Goal: Task Accomplishment & Management: Use online tool/utility

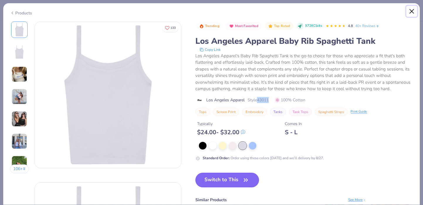
click at [412, 11] on button "Close" at bounding box center [412, 11] width 11 height 11
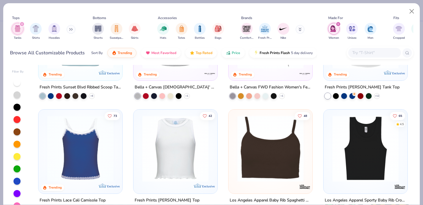
scroll to position [205, 0]
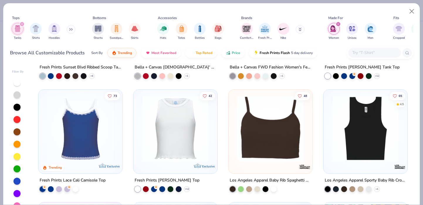
click at [267, 129] on img at bounding box center [271, 128] width 72 height 66
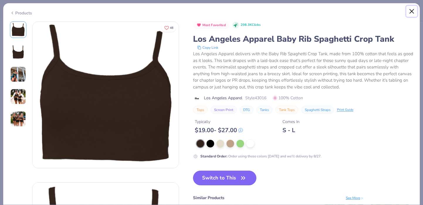
click at [413, 10] on button "Close" at bounding box center [412, 11] width 11 height 11
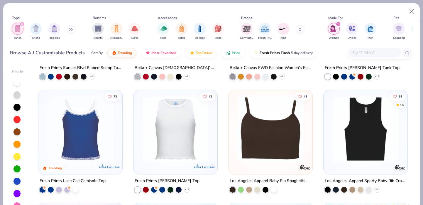
scroll to position [198, 0]
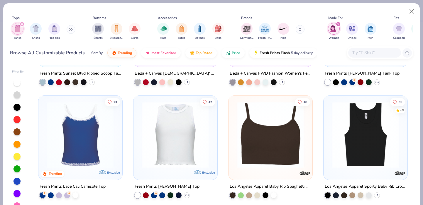
click at [267, 149] on img at bounding box center [271, 134] width 72 height 66
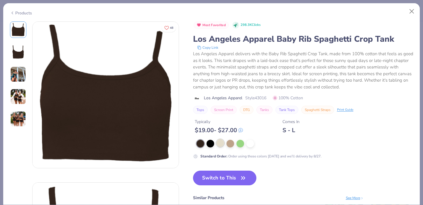
click at [220, 144] on div at bounding box center [221, 143] width 8 height 8
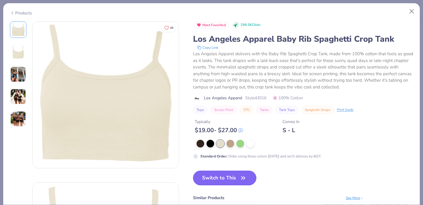
click at [214, 178] on button "Switch to This" at bounding box center [225, 178] width 64 height 15
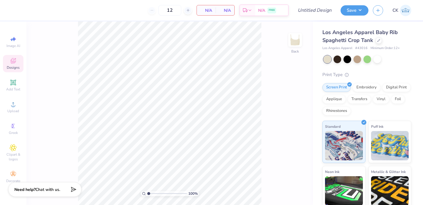
click at [13, 64] on div "Designs" at bounding box center [13, 63] width 21 height 17
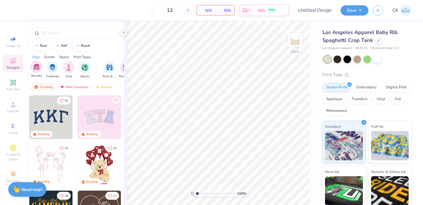
click at [38, 65] on img "filter for Sorority" at bounding box center [36, 66] width 7 height 7
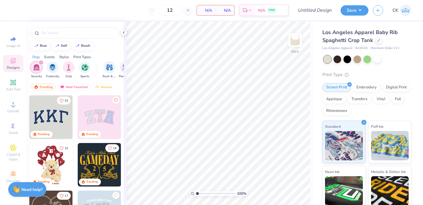
click at [57, 26] on div at bounding box center [74, 31] width 97 height 20
click at [51, 37] on div at bounding box center [75, 32] width 89 height 11
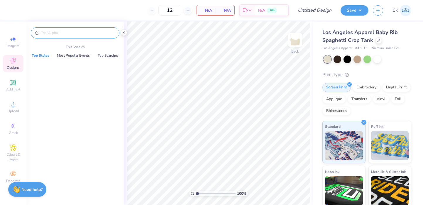
click at [55, 33] on input "text" at bounding box center [78, 33] width 75 height 6
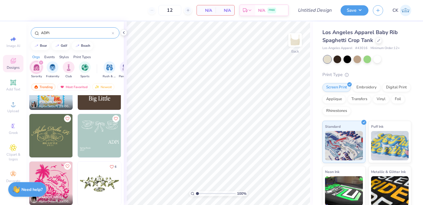
scroll to position [1283, 0]
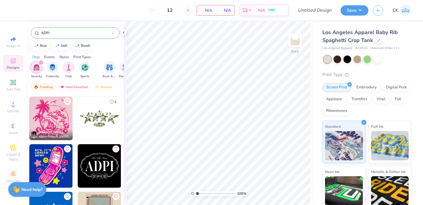
type input "ADPi"
click at [52, 119] on img at bounding box center [50, 118] width 43 height 43
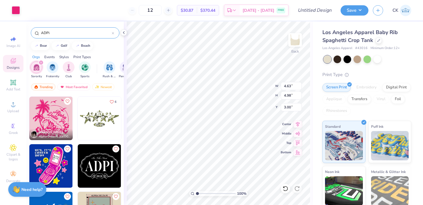
type input "1.76"
type input "5.70"
type input "6.13"
type input "0.64"
click at [123, 32] on polyline at bounding box center [123, 32] width 1 height 2
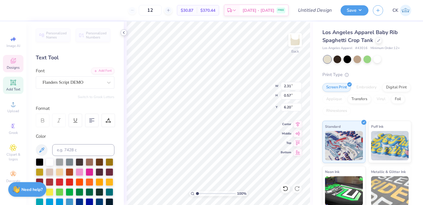
type input "6.20"
type textarea "Alpha Iota"
type input "6.21"
click at [125, 32] on icon at bounding box center [124, 32] width 5 height 5
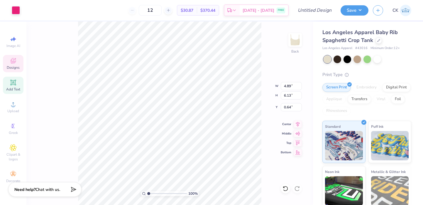
type input "2.96"
type input "1.88"
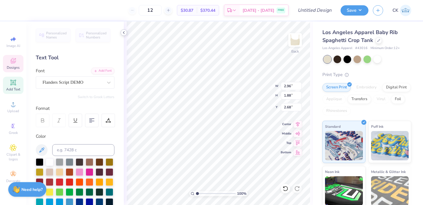
type input "2.77"
click at [124, 33] on icon at bounding box center [124, 32] width 5 height 5
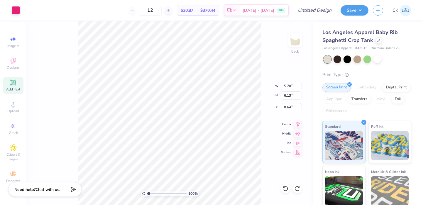
type input "0.50"
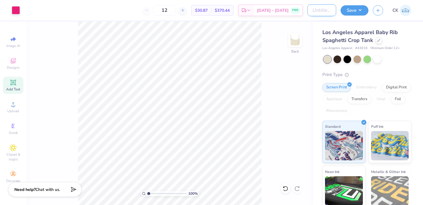
click at [318, 7] on input "Design Title" at bounding box center [322, 10] width 29 height 12
click at [330, 9] on input "ADPi Back To School Tank (Dice)" at bounding box center [322, 10] width 29 height 12
type input "ADPi Back To School Tank (Wave))"
click at [354, 6] on button "Save" at bounding box center [355, 9] width 28 height 10
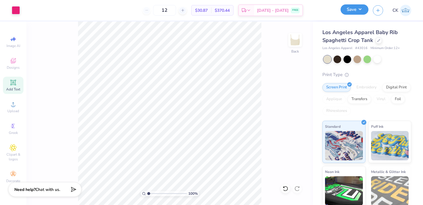
scroll to position [0, 0]
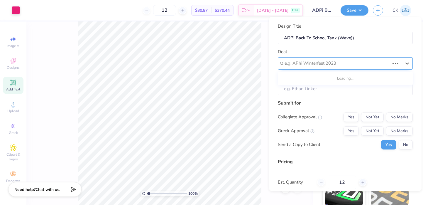
click at [326, 60] on div at bounding box center [337, 63] width 105 height 8
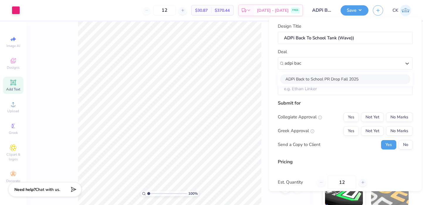
click at [321, 80] on div "ADPi Back to School PR Drop Fall 2025" at bounding box center [345, 79] width 130 height 10
type input "adpi bac"
type input "[PERSON_NAME]"
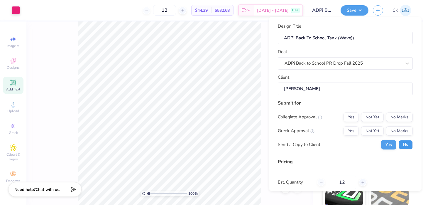
click at [406, 143] on button "No" at bounding box center [406, 144] width 14 height 9
click at [351, 129] on button "Yes" at bounding box center [351, 130] width 15 height 9
click at [397, 119] on button "No Marks" at bounding box center [399, 116] width 27 height 9
type input "$36.61"
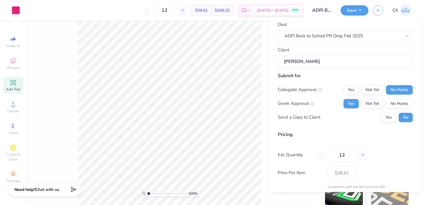
scroll to position [50, 0]
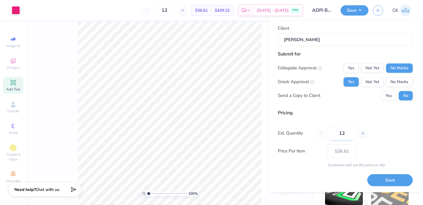
click at [348, 135] on input "12" at bounding box center [342, 134] width 28 height 14
type input "1"
type input "0"
type input "036"
type input "36"
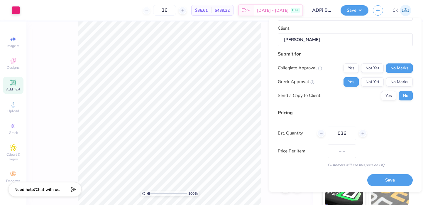
type input "$25.06"
type input "036"
click at [388, 139] on div "Est. Quantity 036" at bounding box center [345, 134] width 135 height 14
click at [384, 178] on button "Save" at bounding box center [391, 180] width 46 height 12
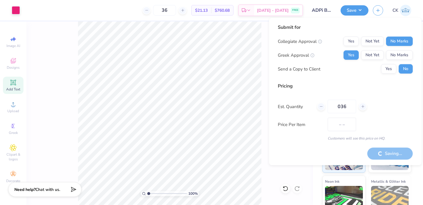
type input "$25.06"
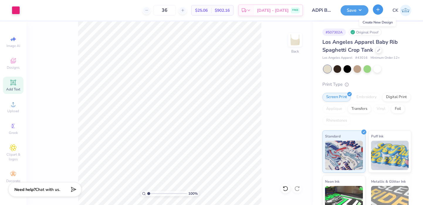
click at [379, 9] on icon "button" at bounding box center [378, 9] width 5 height 5
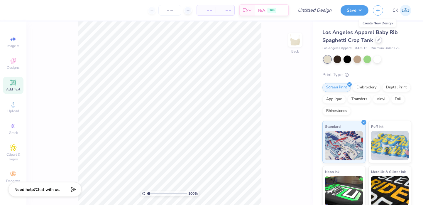
click at [380, 41] on icon at bounding box center [379, 39] width 3 height 3
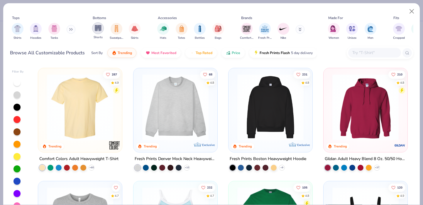
click at [98, 29] on img "filter for Shorts" at bounding box center [98, 28] width 7 height 7
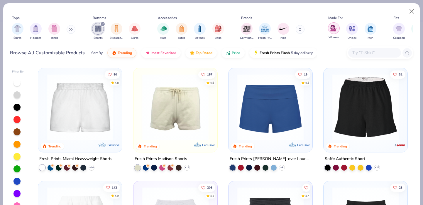
click at [335, 28] on img "filter for Women" at bounding box center [334, 28] width 7 height 7
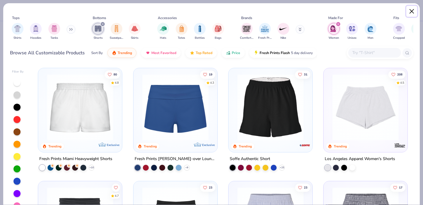
click at [414, 12] on button "Close" at bounding box center [412, 11] width 11 height 11
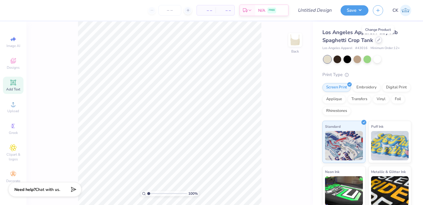
click at [378, 40] on icon at bounding box center [379, 39] width 3 height 3
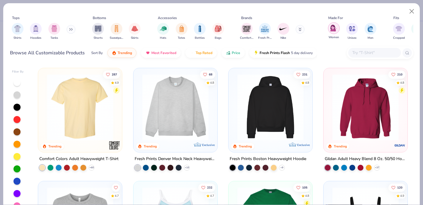
click at [331, 28] on img "filter for Women" at bounding box center [334, 28] width 7 height 7
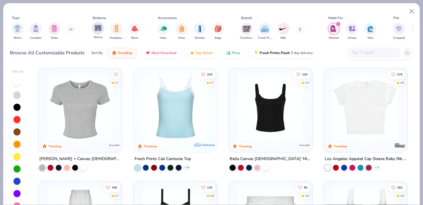
click at [100, 33] on div "filter for Shorts" at bounding box center [98, 28] width 12 height 12
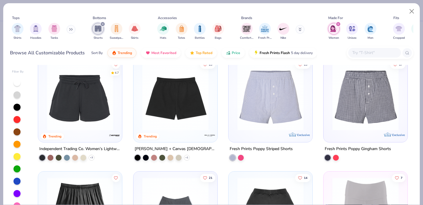
scroll to position [127, 0]
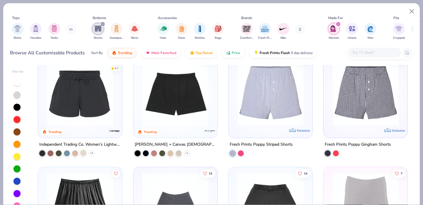
click at [84, 154] on div at bounding box center [83, 153] width 6 height 6
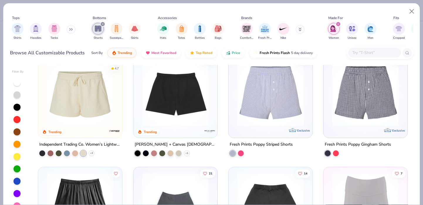
click at [94, 121] on img at bounding box center [80, 93] width 72 height 66
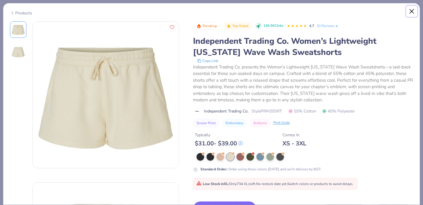
click at [414, 11] on button "Close" at bounding box center [412, 11] width 11 height 11
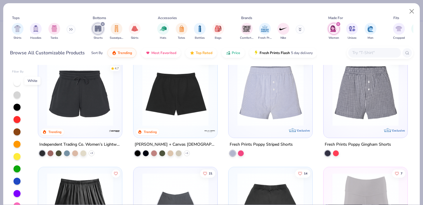
click at [17, 83] on div at bounding box center [17, 82] width 7 height 7
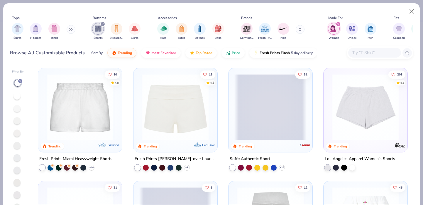
click at [19, 80] on icon at bounding box center [20, 81] width 4 height 4
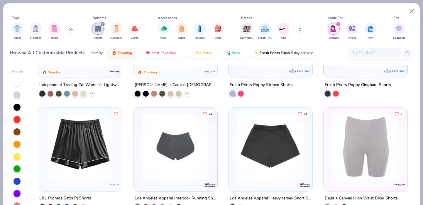
scroll to position [181, 0]
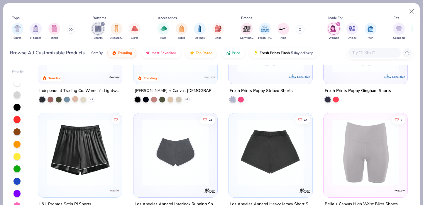
click at [78, 100] on div at bounding box center [75, 99] width 6 height 6
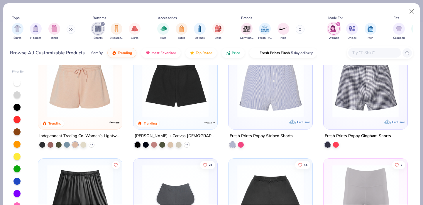
scroll to position [135, 0]
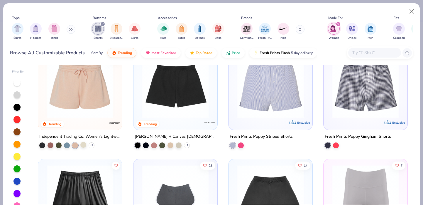
click at [82, 144] on div at bounding box center [83, 145] width 6 height 6
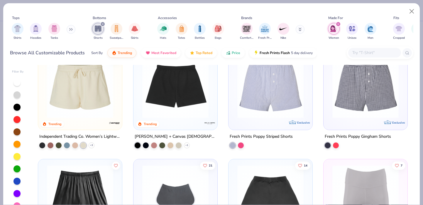
click at [103, 96] on img at bounding box center [80, 85] width 72 height 66
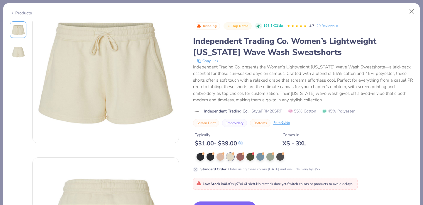
scroll to position [50, 0]
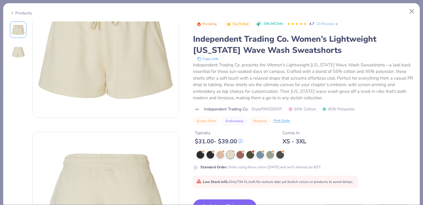
click at [228, 201] on button "Switch to This" at bounding box center [225, 206] width 64 height 15
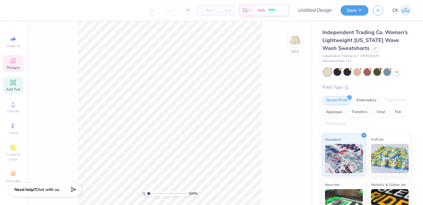
click at [16, 66] on span "Designs" at bounding box center [13, 67] width 13 height 5
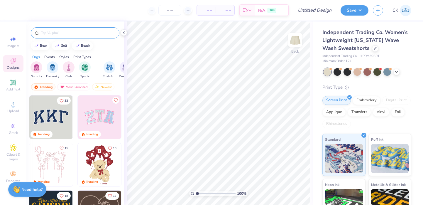
click at [71, 31] on input "text" at bounding box center [78, 33] width 75 height 6
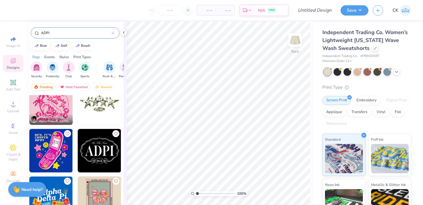
scroll to position [1267, 0]
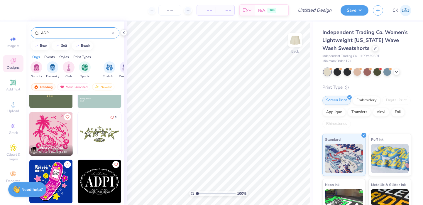
type input "ADPi"
click at [56, 137] on img at bounding box center [50, 133] width 43 height 43
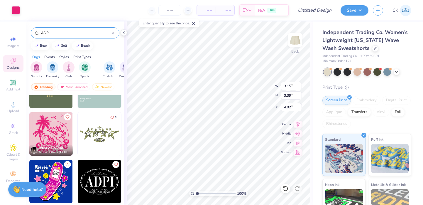
type input "3.15"
type input "3.39"
type input "4.92"
type input "4.50"
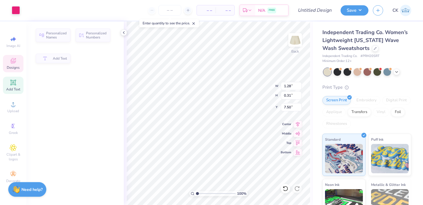
type input "1.28"
type input "0.31"
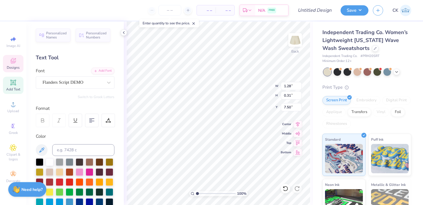
type input "7.57"
type textarea "T"
type textarea "Alpha Iota"
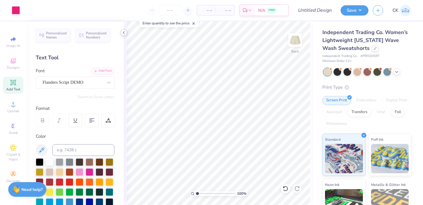
click at [126, 33] on div at bounding box center [124, 32] width 6 height 6
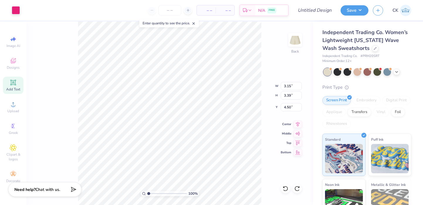
type input "4.30"
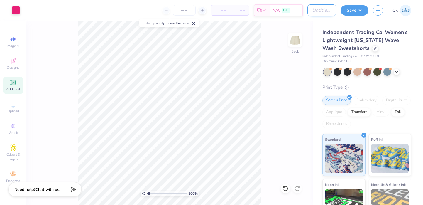
click at [308, 9] on input "Design Title" at bounding box center [322, 10] width 29 height 12
type input "ADPi Back to School Shorts (wave)"
click at [354, 9] on button "Save" at bounding box center [355, 9] width 28 height 10
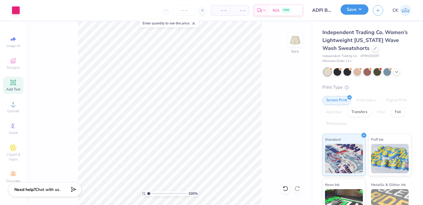
type input "0"
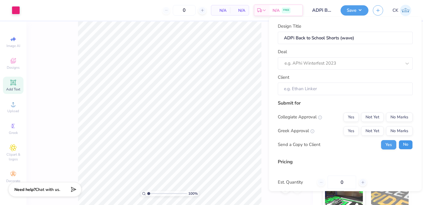
click at [407, 146] on button "No" at bounding box center [406, 144] width 14 height 9
click at [353, 133] on button "Yes" at bounding box center [351, 130] width 15 height 9
click at [405, 117] on button "No Marks" at bounding box center [399, 116] width 27 height 9
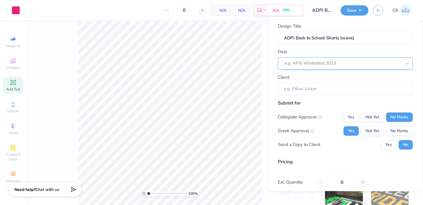
click at [303, 63] on div at bounding box center [343, 63] width 117 height 8
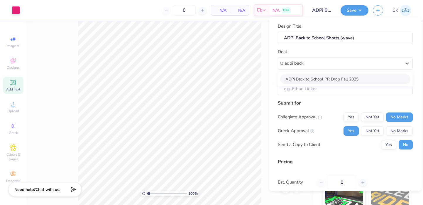
click at [302, 79] on div "ADPi Back to School PR Drop Fall 2025" at bounding box center [345, 79] width 130 height 10
type input "adpi back"
type input "[PERSON_NAME]"
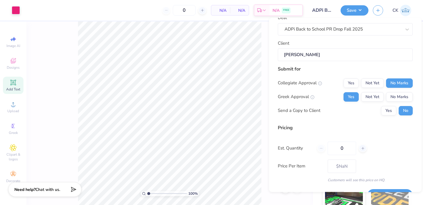
scroll to position [50, 0]
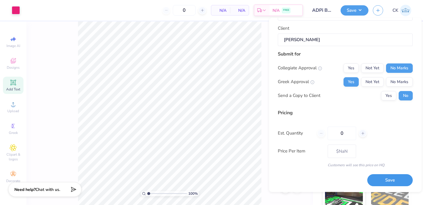
click at [384, 178] on button "Save" at bounding box center [391, 180] width 46 height 12
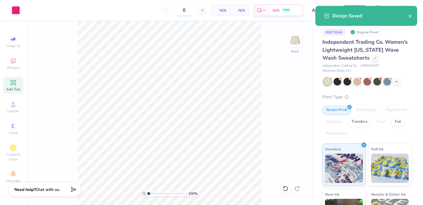
click at [193, 11] on input "0" at bounding box center [184, 10] width 23 height 11
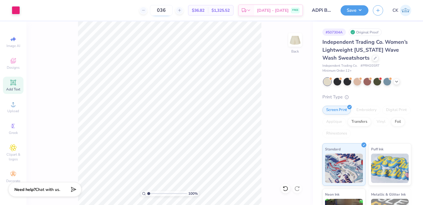
click at [167, 10] on input "036" at bounding box center [161, 10] width 23 height 11
type input "36"
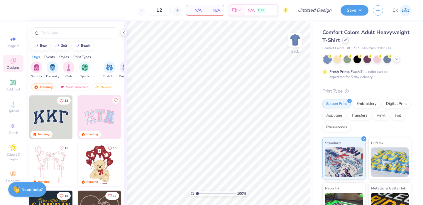
click at [346, 39] on icon at bounding box center [346, 40] width 2 height 2
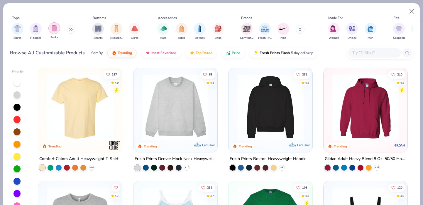
click at [57, 31] on div "filter for Tanks" at bounding box center [54, 28] width 12 height 12
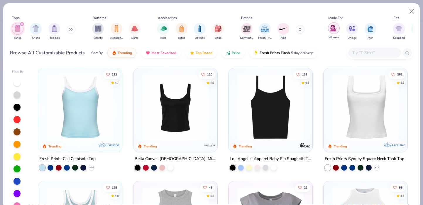
click at [333, 25] on img "filter for Women" at bounding box center [334, 28] width 7 height 7
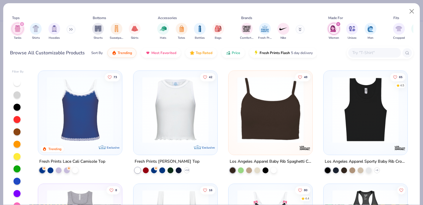
scroll to position [225, 0]
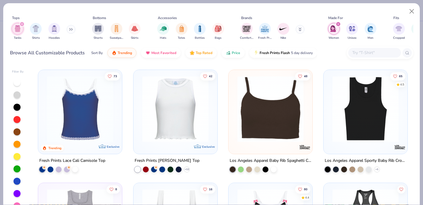
click at [183, 108] on img at bounding box center [175, 108] width 72 height 66
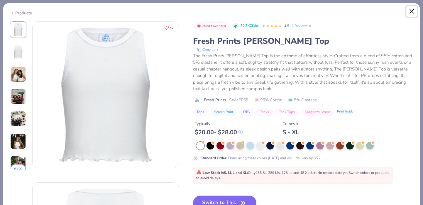
click at [415, 13] on button "Close" at bounding box center [412, 11] width 11 height 11
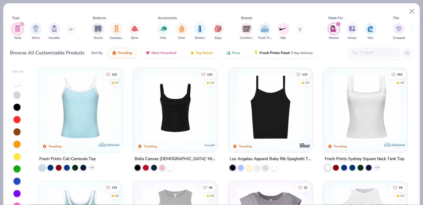
click at [84, 117] on img at bounding box center [80, 107] width 72 height 66
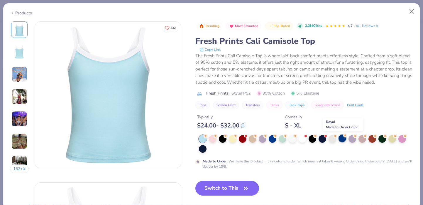
click at [340, 139] on div at bounding box center [343, 138] width 8 height 8
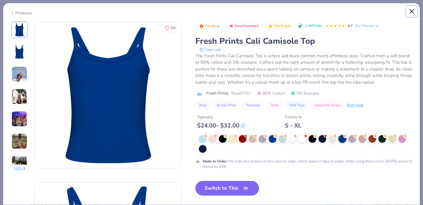
click at [412, 12] on button "Close" at bounding box center [412, 11] width 11 height 11
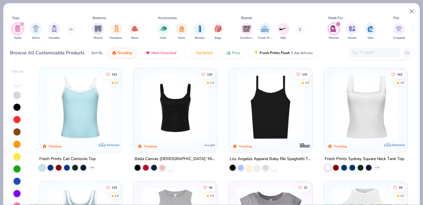
click at [282, 113] on img at bounding box center [271, 107] width 72 height 66
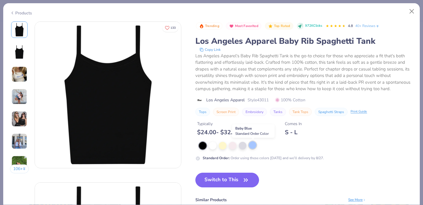
click at [253, 146] on div at bounding box center [253, 145] width 8 height 8
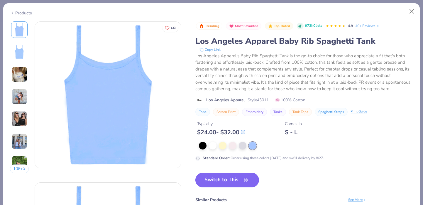
click at [223, 184] on button "Switch to This" at bounding box center [228, 180] width 64 height 15
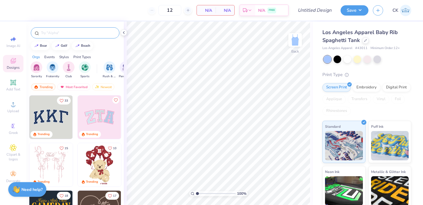
click at [90, 33] on input "text" at bounding box center [78, 33] width 75 height 6
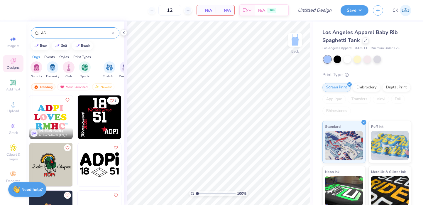
type input "A"
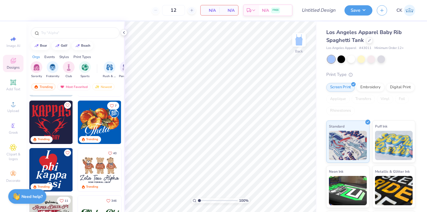
scroll to position [237, 0]
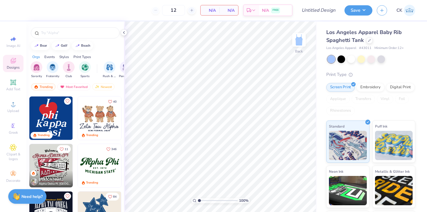
click at [78, 114] on img at bounding box center [55, 118] width 43 height 43
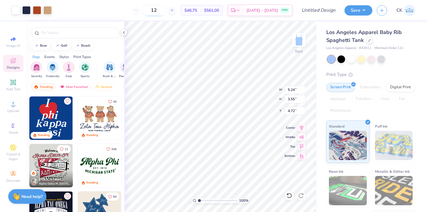
click at [165, 12] on input "12" at bounding box center [153, 10] width 23 height 11
type input "1"
type input "36"
click at [123, 32] on polyline at bounding box center [123, 32] width 1 height 2
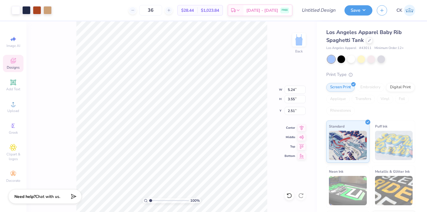
type input "3.90"
type input "7.55"
type input "5.11"
type input "2.32"
type input "8.04"
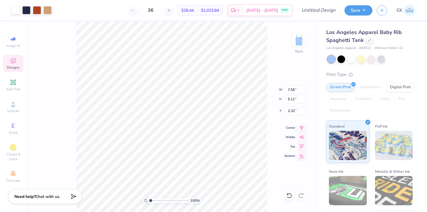
type input "5.44"
type input "1.91"
type input "1.35"
type input "5.76"
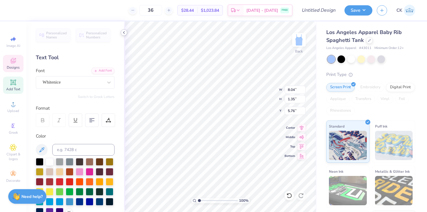
scroll to position [0, 0]
type textarea "Alpha Delta Pi"
type input "4.51"
type input "0.28"
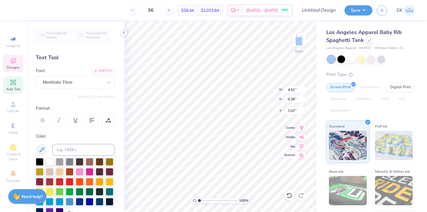
type input "7.14"
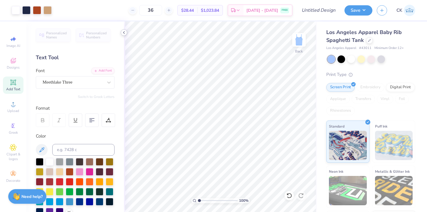
click at [124, 33] on icon at bounding box center [124, 32] width 5 height 5
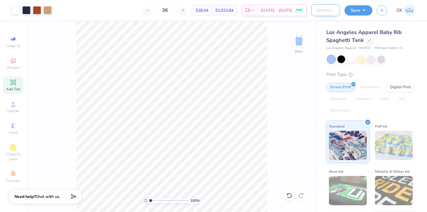
click at [322, 8] on input "Design Title" at bounding box center [325, 10] width 29 height 12
type input "S"
type input "ADPi Back to School Tank (bears)"
click at [367, 9] on button "Save" at bounding box center [358, 9] width 28 height 10
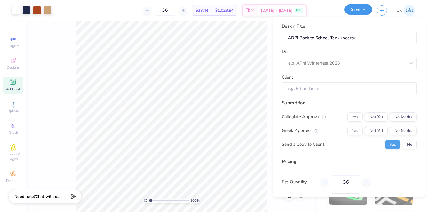
scroll to position [0, 0]
click at [345, 58] on div "e.g. APhi Winterfest 2023" at bounding box center [349, 63] width 135 height 12
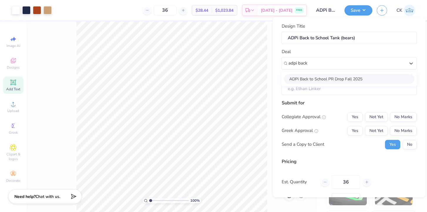
click at [339, 80] on div "ADPi Back to School PR Drop Fall 2025" at bounding box center [349, 79] width 130 height 10
type input "adpi back"
type input "Abby Peska"
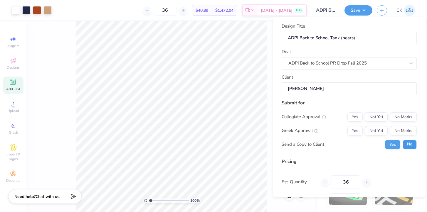
click at [408, 141] on button "No" at bounding box center [409, 144] width 14 height 9
click at [355, 132] on button "Yes" at bounding box center [354, 130] width 15 height 9
click at [412, 114] on button "No Marks" at bounding box center [403, 116] width 27 height 9
type input "$33.72"
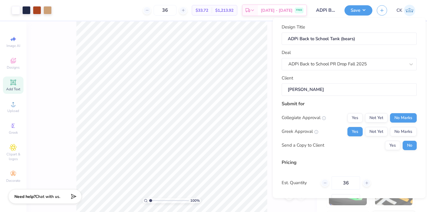
scroll to position [43, 0]
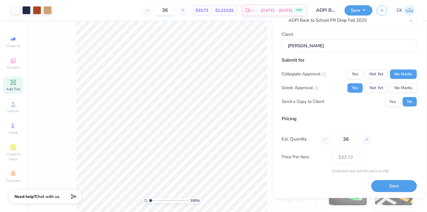
click at [176, 9] on input "36" at bounding box center [165, 10] width 23 height 11
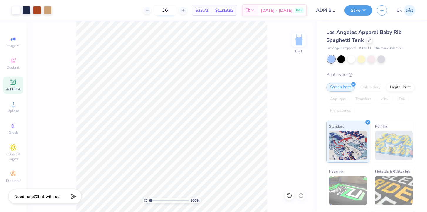
type input "3"
type input "50"
click at [358, 12] on button "Save" at bounding box center [358, 9] width 28 height 10
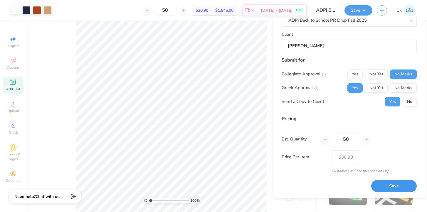
click at [383, 182] on button "Save" at bounding box center [394, 187] width 46 height 12
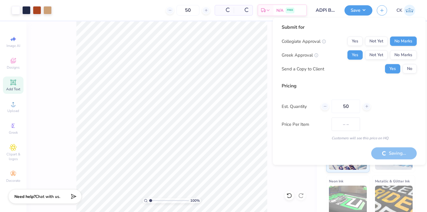
type input "$30.90"
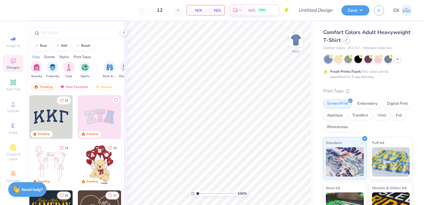
click at [347, 41] on div at bounding box center [346, 40] width 6 height 6
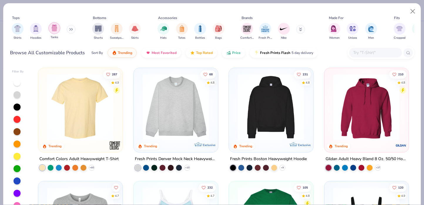
click at [52, 29] on img "filter for Tanks" at bounding box center [54, 28] width 6 height 7
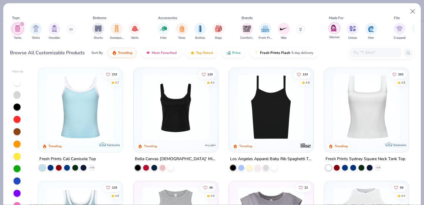
click at [333, 29] on img "filter for Women" at bounding box center [334, 28] width 7 height 7
click at [366, 123] on img at bounding box center [366, 107] width 72 height 67
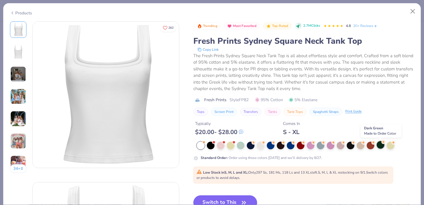
click at [380, 144] on div at bounding box center [380, 145] width 8 height 8
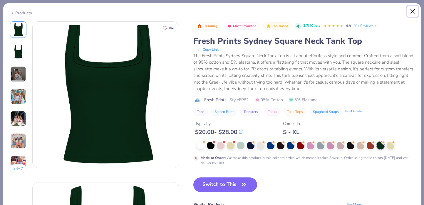
click at [413, 10] on button "Close" at bounding box center [412, 11] width 11 height 11
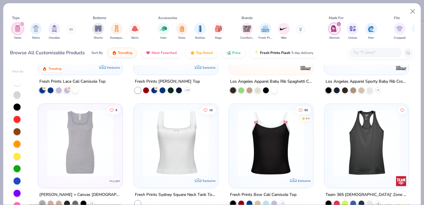
scroll to position [325, 0]
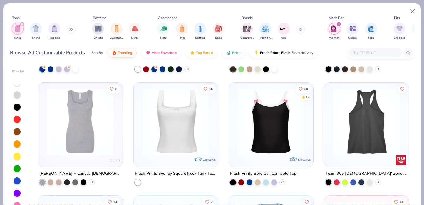
click at [281, 134] on img at bounding box center [271, 121] width 72 height 67
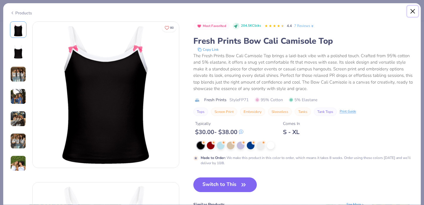
click at [411, 11] on button "Close" at bounding box center [412, 11] width 11 height 11
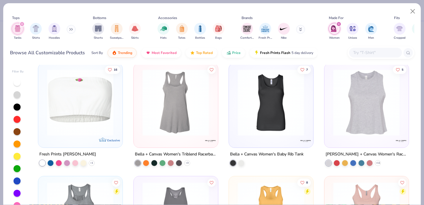
scroll to position [572, 0]
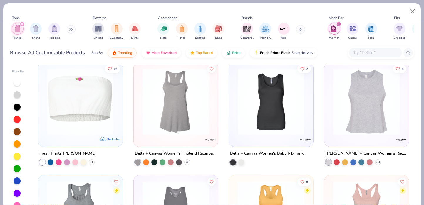
click at [69, 112] on img at bounding box center [80, 101] width 72 height 67
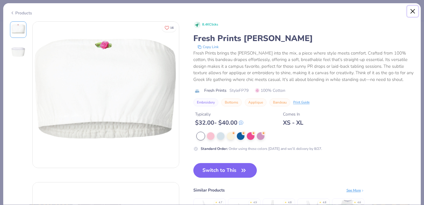
click at [413, 14] on button "Close" at bounding box center [412, 11] width 11 height 11
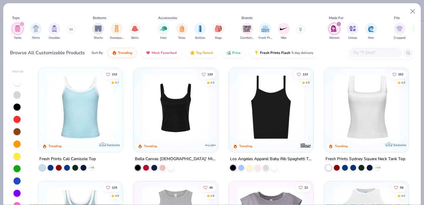
click at [71, 123] on img at bounding box center [80, 107] width 72 height 67
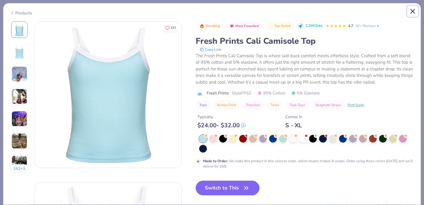
click at [412, 8] on button "Close" at bounding box center [412, 11] width 11 height 11
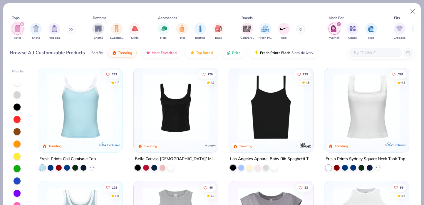
click at [358, 111] on img at bounding box center [366, 107] width 72 height 67
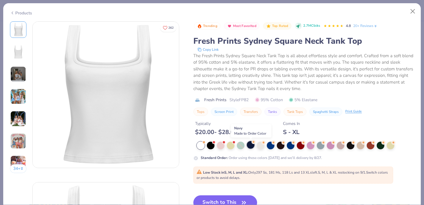
click at [251, 145] on div at bounding box center [251, 145] width 8 height 8
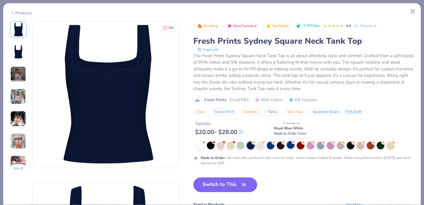
click at [294, 146] on div at bounding box center [291, 145] width 8 height 8
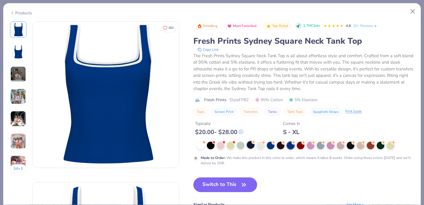
click at [253, 146] on div at bounding box center [251, 145] width 8 height 8
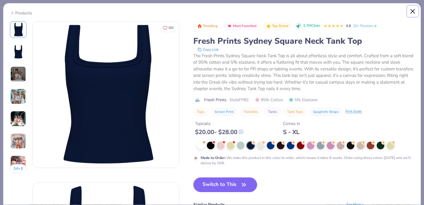
click at [409, 11] on button "Close" at bounding box center [412, 11] width 11 height 11
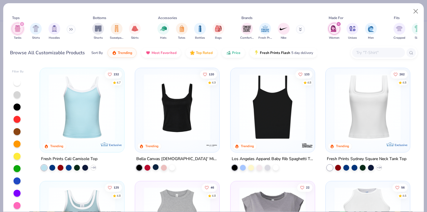
click at [157, 165] on div at bounding box center [156, 167] width 6 height 6
click at [186, 117] on img at bounding box center [177, 107] width 72 height 67
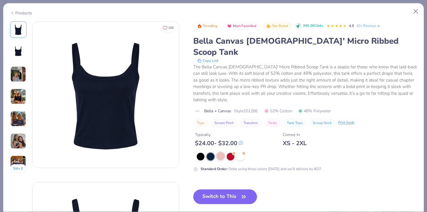
click at [224, 152] on div at bounding box center [221, 156] width 8 height 8
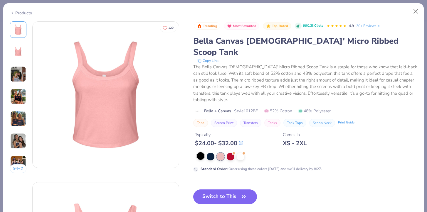
click at [198, 152] on div at bounding box center [201, 156] width 8 height 8
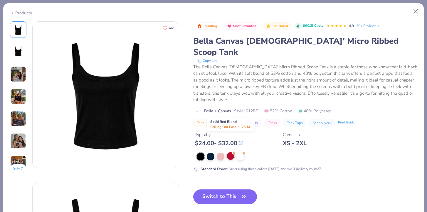
click at [233, 152] on div at bounding box center [231, 156] width 8 height 8
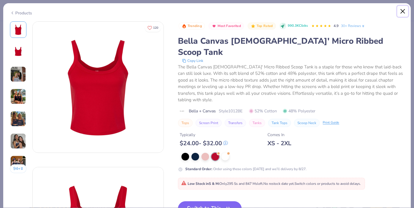
click at [403, 9] on button "Close" at bounding box center [402, 11] width 11 height 11
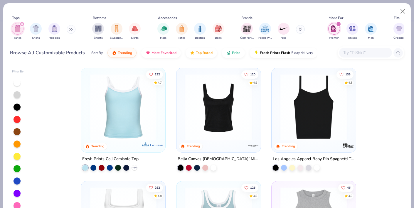
click at [134, 106] on img at bounding box center [123, 107] width 72 height 67
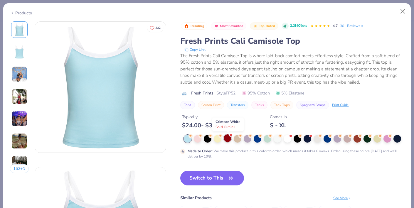
click at [231, 140] on div at bounding box center [228, 138] width 8 height 8
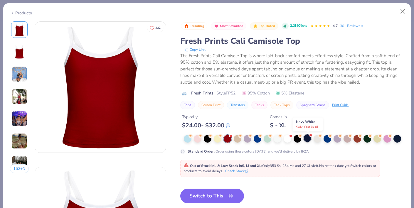
click at [310, 138] on div at bounding box center [308, 138] width 8 height 8
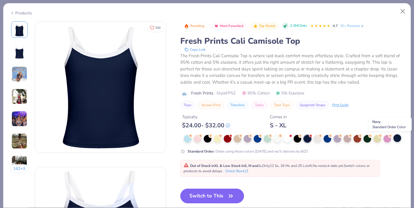
click at [397, 138] on div at bounding box center [397, 138] width 8 height 8
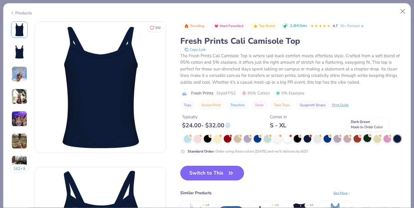
click at [368, 138] on div at bounding box center [367, 138] width 8 height 8
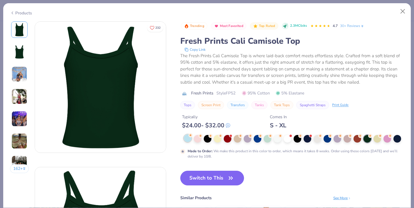
click at [186, 142] on div at bounding box center [188, 138] width 8 height 8
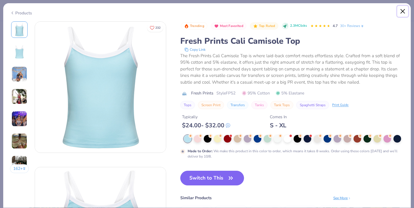
click at [403, 10] on button "Close" at bounding box center [402, 11] width 11 height 11
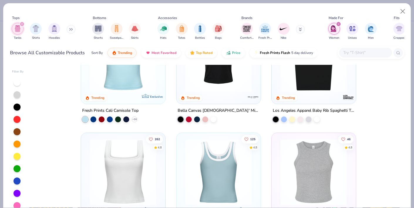
scroll to position [65, 0]
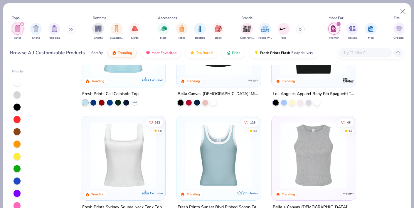
click at [216, 157] on img at bounding box center [218, 155] width 72 height 67
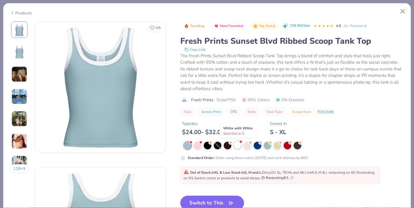
click at [237, 146] on div at bounding box center [238, 145] width 8 height 8
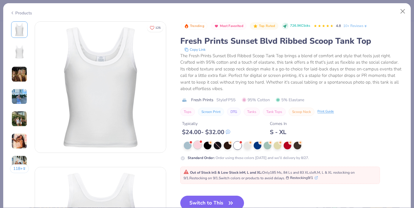
click at [200, 145] on div at bounding box center [198, 145] width 8 height 8
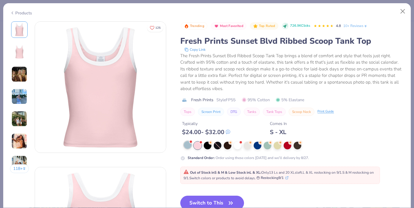
click at [189, 145] on div at bounding box center [188, 145] width 8 height 8
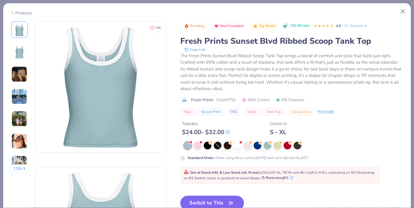
scroll to position [68, 0]
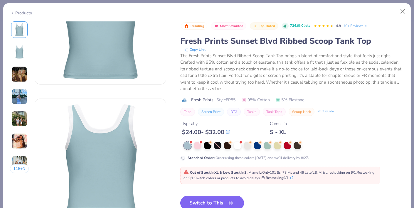
click at [225, 202] on button "Switch to This" at bounding box center [212, 203] width 64 height 15
type input "50"
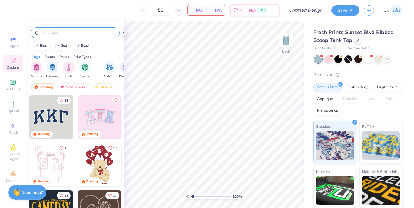
click at [62, 31] on input "text" at bounding box center [78, 33] width 75 height 6
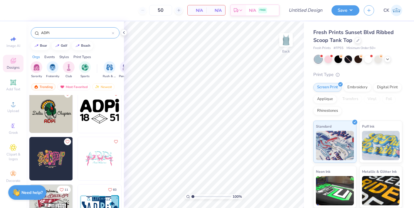
scroll to position [24, 0]
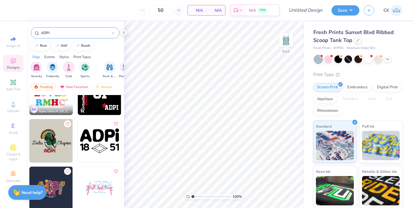
type input "ADPi"
click at [100, 143] on img at bounding box center [99, 140] width 43 height 43
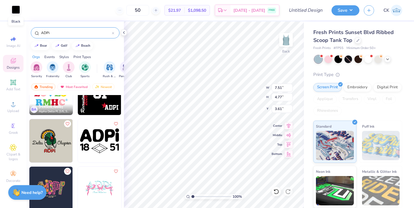
click at [16, 12] on div at bounding box center [16, 10] width 8 height 8
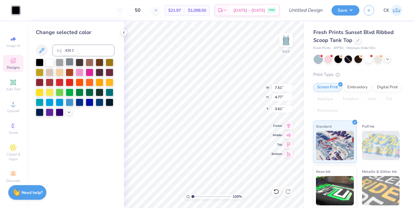
click at [70, 62] on div at bounding box center [70, 62] width 8 height 8
click at [80, 71] on div at bounding box center [80, 72] width 8 height 8
click at [90, 73] on div at bounding box center [90, 72] width 8 height 8
click at [80, 94] on div at bounding box center [80, 92] width 8 height 8
click at [56, 81] on div at bounding box center [60, 82] width 8 height 8
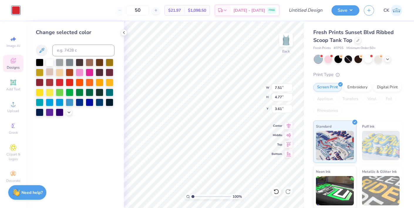
click at [50, 69] on div at bounding box center [50, 72] width 8 height 8
click at [49, 102] on div at bounding box center [50, 102] width 8 height 8
click at [49, 113] on div at bounding box center [50, 112] width 8 height 8
click at [48, 61] on div at bounding box center [50, 62] width 8 height 8
click at [124, 33] on polyline at bounding box center [123, 32] width 1 height 2
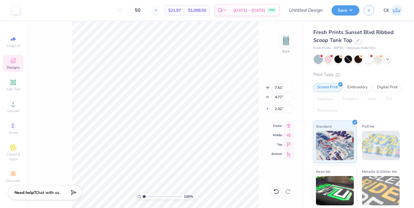
type input "2.32"
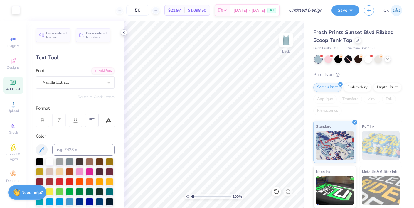
click at [124, 32] on icon at bounding box center [124, 32] width 5 height 5
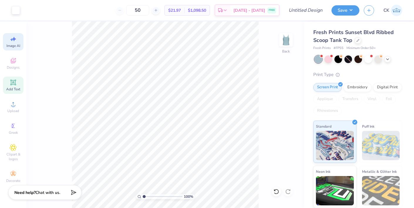
click at [12, 42] on icon at bounding box center [13, 39] width 7 height 7
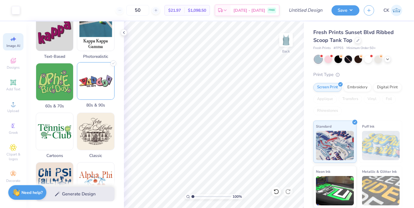
scroll to position [0, 0]
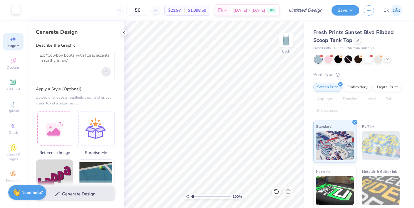
click at [107, 72] on icon "Upload image" at bounding box center [106, 72] width 2 height 2
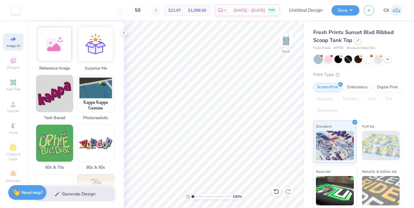
scroll to position [120, 0]
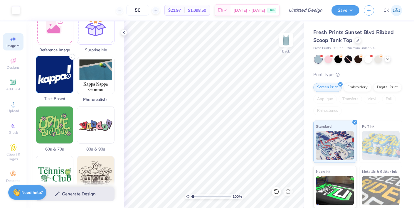
click at [63, 87] on img at bounding box center [54, 74] width 37 height 37
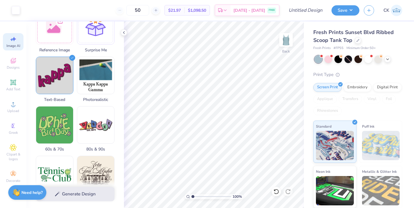
click at [73, 193] on div "Generate Design" at bounding box center [74, 194] width 97 height 28
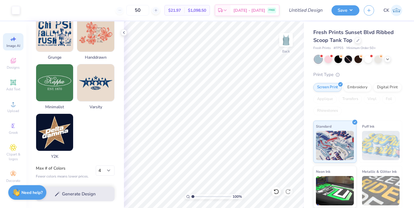
click at [82, 194] on div "Generate Design" at bounding box center [74, 194] width 97 height 28
click at [101, 169] on select "1 2 3 4 5 6 7 8" at bounding box center [105, 171] width 19 height 11
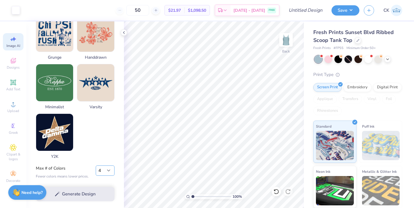
select select "2"
click at [86, 167] on label "Max # of Colors" at bounding box center [62, 169] width 53 height 6
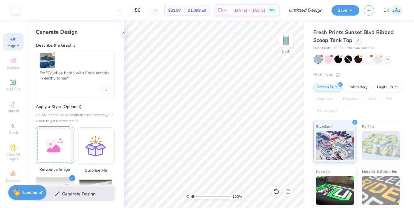
click at [57, 146] on div at bounding box center [55, 146] width 38 height 38
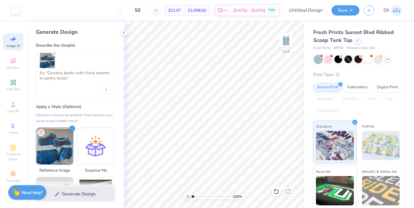
click at [84, 192] on div "Generate Design" at bounding box center [74, 194] width 97 height 28
click at [94, 115] on div "Upload or choose an aesthetic that matches your vision to get a better result" at bounding box center [75, 118] width 79 height 12
click at [98, 158] on div at bounding box center [96, 146] width 38 height 38
click at [79, 194] on div "Generate Design" at bounding box center [74, 194] width 97 height 28
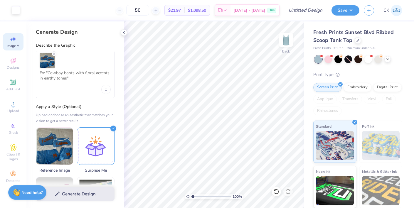
click at [79, 194] on div "Generate Design" at bounding box center [74, 194] width 97 height 28
click at [124, 32] on polyline at bounding box center [123, 32] width 1 height 2
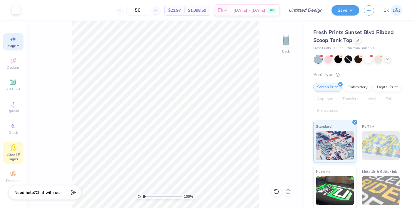
click at [13, 146] on icon at bounding box center [13, 147] width 6 height 6
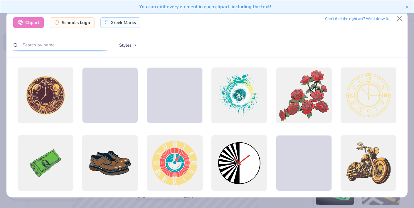
click at [62, 44] on input "text" at bounding box center [60, 45] width 94 height 11
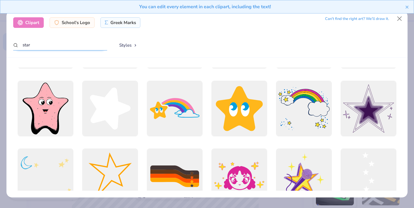
scroll to position [195, 0]
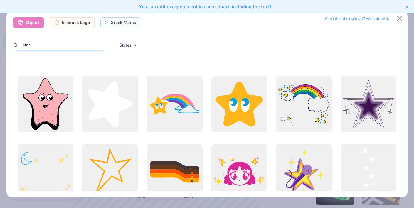
type input "star"
click at [111, 114] on div at bounding box center [110, 103] width 61 height 61
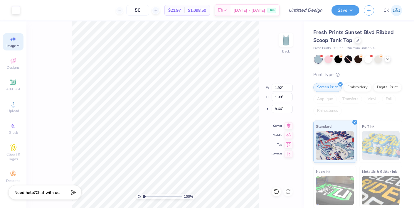
type input "1.92"
type input "1.99"
type input "8.66"
type input "6.00"
type input "1.49"
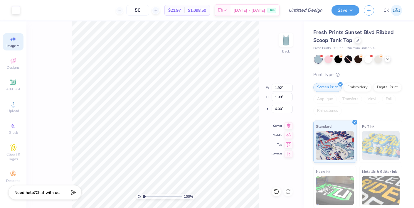
type input "1.55"
type input "1.75"
type input "1.14"
type input "1.18"
type input "2.05"
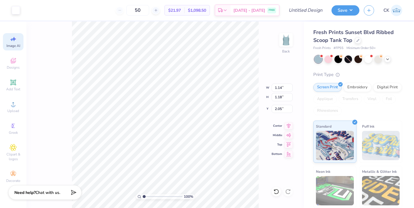
type input "1.18"
type input "1.13"
type input "2.01"
click at [358, 86] on div "Embroidery" at bounding box center [357, 86] width 28 height 9
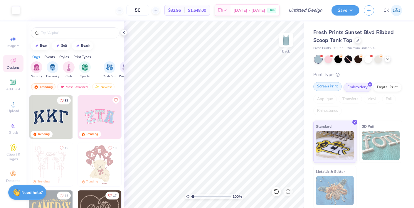
click at [323, 87] on div "Screen Print" at bounding box center [327, 86] width 28 height 9
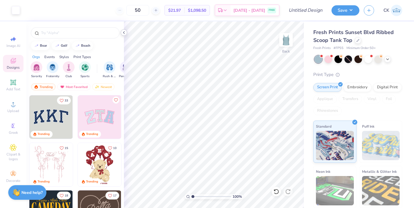
click at [124, 33] on polyline at bounding box center [123, 32] width 1 height 2
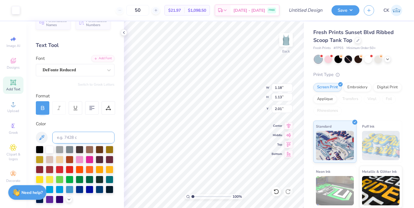
scroll to position [13, 0]
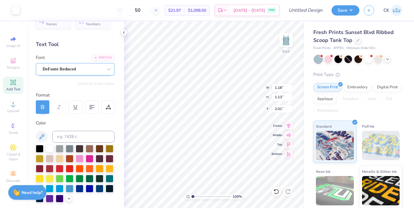
click at [80, 72] on div "DeFonte Reduced" at bounding box center [73, 69] width 62 height 9
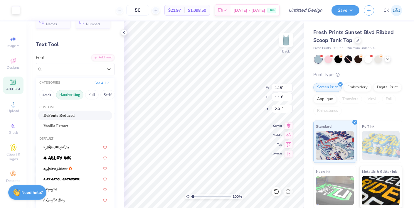
click at [71, 94] on button "Handwriting" at bounding box center [69, 94] width 27 height 9
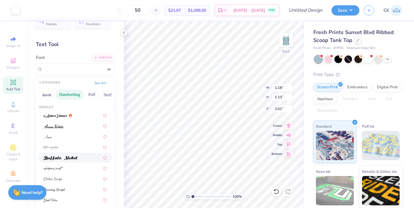
click at [61, 156] on span at bounding box center [60, 158] width 34 height 6
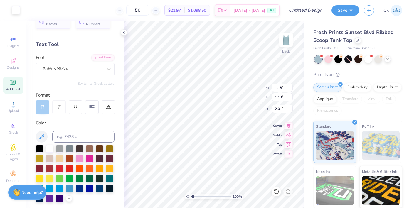
scroll to position [0, 0]
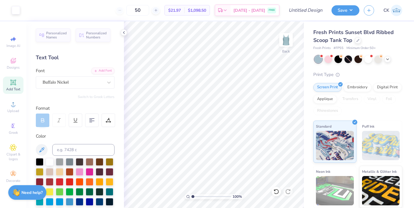
click at [12, 79] on icon at bounding box center [13, 82] width 7 height 7
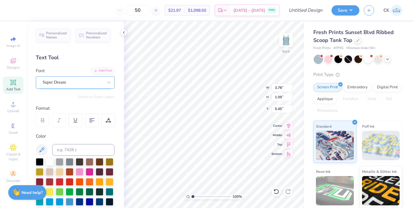
click at [79, 85] on div "Super Dream" at bounding box center [73, 82] width 62 height 9
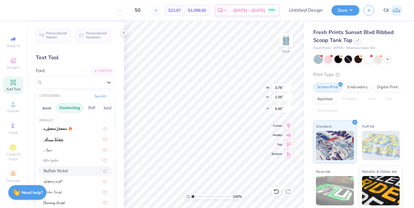
click at [57, 171] on span "Buffalo Nickel" at bounding box center [55, 171] width 24 height 6
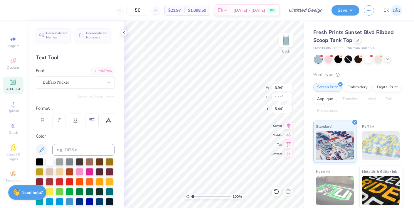
type input "3.94"
type input "1.11"
type input "5.44"
type textarea "ADPi"
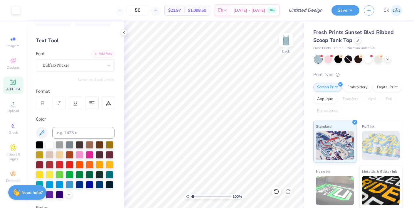
scroll to position [18, 0]
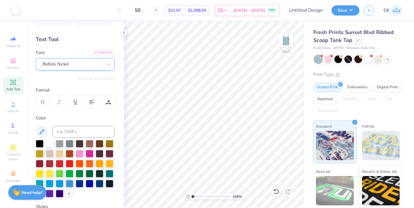
click at [85, 66] on div "Buffalo Nickel" at bounding box center [73, 64] width 62 height 9
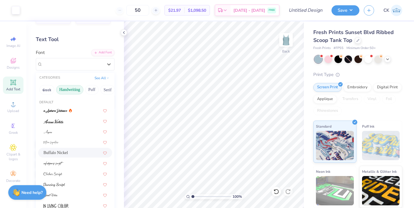
scroll to position [0, 0]
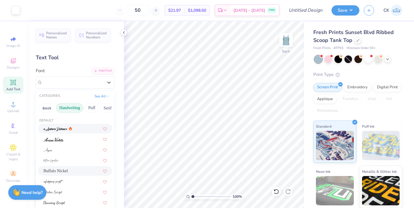
click at [62, 128] on img at bounding box center [55, 129] width 24 height 4
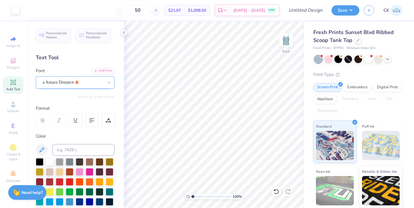
click at [80, 87] on div "a Antara Distance" at bounding box center [75, 82] width 79 height 12
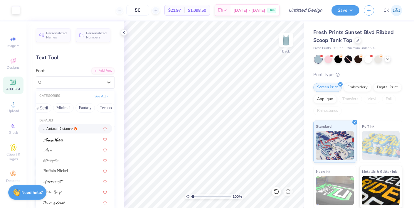
scroll to position [0, 173]
click at [109, 108] on button "Others" at bounding box center [104, 107] width 17 height 9
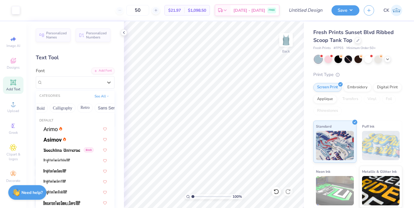
scroll to position [0, 0]
click at [73, 105] on button "Handwriting" at bounding box center [69, 107] width 27 height 9
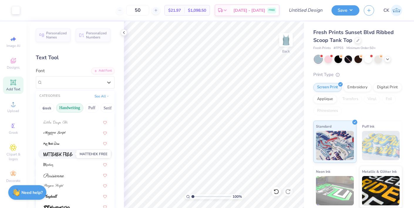
scroll to position [16, 0]
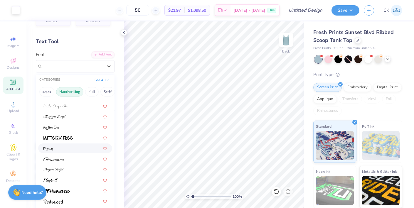
click at [65, 149] on div at bounding box center [74, 148] width 63 height 6
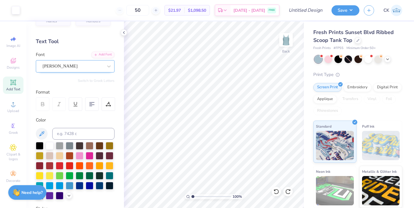
click at [76, 62] on div "Montez" at bounding box center [73, 66] width 62 height 9
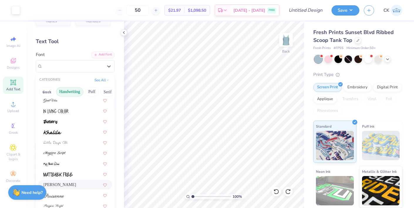
scroll to position [133, 0]
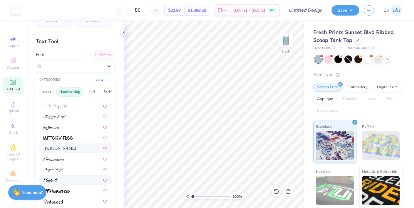
click at [73, 180] on div at bounding box center [74, 180] width 63 height 6
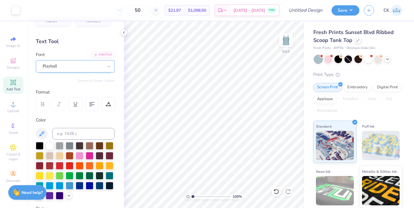
click at [70, 65] on div "Playball" at bounding box center [73, 66] width 62 height 9
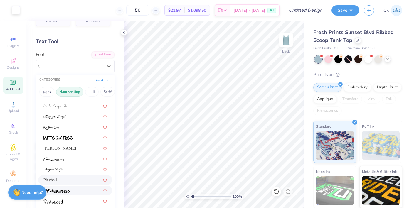
click at [72, 191] on div at bounding box center [74, 191] width 63 height 6
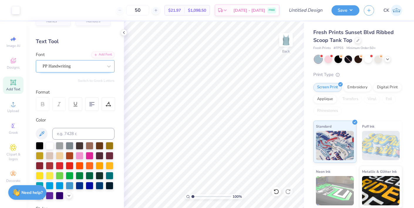
click at [63, 69] on div "PP Handwriting" at bounding box center [73, 66] width 62 height 9
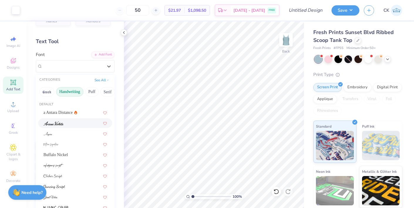
click at [66, 124] on div at bounding box center [74, 123] width 63 height 6
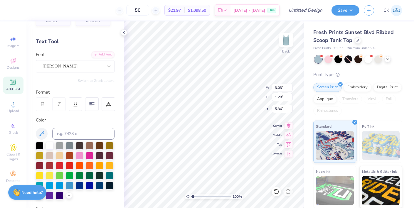
type input "5.16"
type input "2.17"
type input "3.83"
type input "7.50"
type input "3.15"
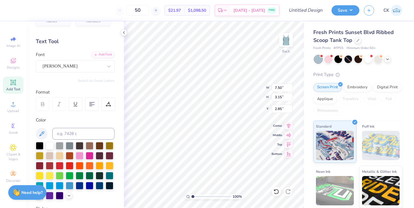
type input "2.23"
type input "2.30"
type input "2.94"
type input "0.81"
type input "0.78"
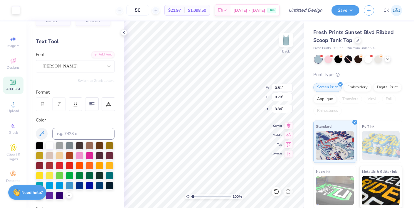
type input "3.41"
type input "0.64"
type input "0.61"
type input "3.60"
type input "3.50"
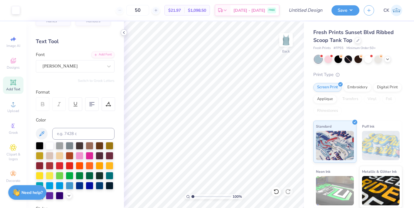
click at [123, 33] on icon at bounding box center [124, 32] width 5 height 5
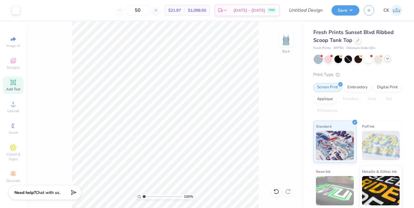
click at [388, 62] on div at bounding box center [358, 59] width 88 height 8
click at [388, 59] on icon at bounding box center [387, 58] width 5 height 5
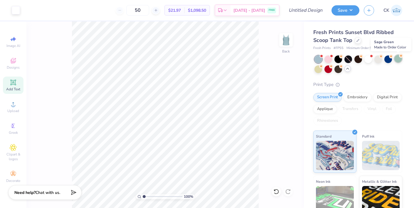
click at [397, 58] on div at bounding box center [398, 59] width 8 height 8
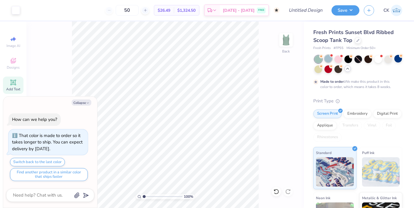
click at [330, 61] on div at bounding box center [328, 59] width 8 height 8
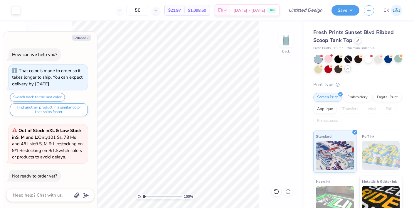
type textarea "x"
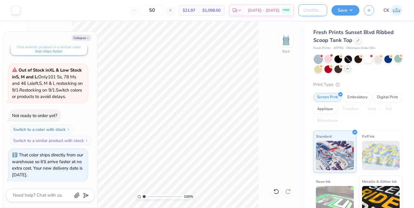
click at [307, 14] on input "Design Title" at bounding box center [312, 10] width 29 height 12
type input "A"
type textarea "x"
type input "AD"
type textarea "x"
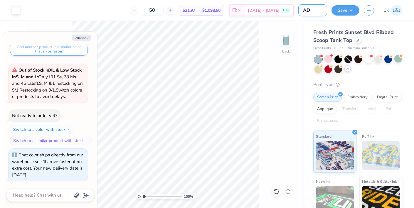
type input "ADP"
type textarea "x"
type input "ADPi"
type textarea "x"
type input "ADPi"
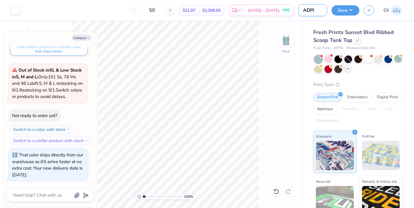
type textarea "x"
type input "ADPi B"
type textarea "x"
type input "ADPi Ba"
type textarea "x"
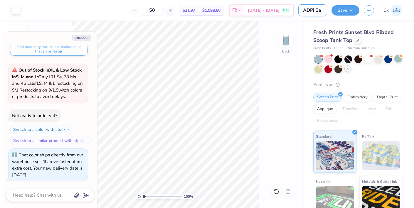
type input "ADPi Bac"
type textarea "x"
type input "ADPi Back"
type textarea "x"
type input "ADPi Back"
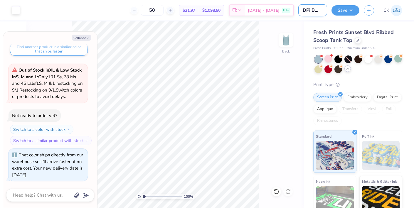
type textarea "x"
type input "ADPi Back t"
type textarea "x"
type input "ADPi Back to"
type textarea "x"
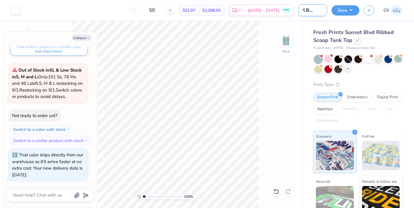
type input "ADPi Back to"
type textarea "x"
type input "ADPi Back to S"
type textarea "x"
type input "ADPi Back to Sc"
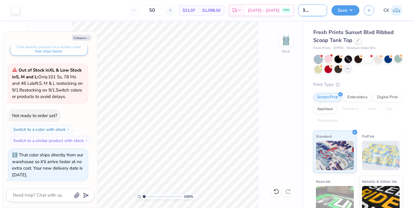
type textarea "x"
type input "ADPi Back to Sch"
type textarea "x"
type input "ADPi Back to Scho"
type textarea "x"
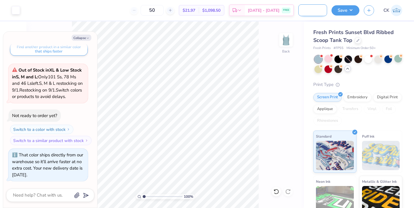
type input "ADPi Back to Schoo"
type textarea "x"
type input "ADPi Back to School"
type textarea "x"
type input "ADPi Back to School"
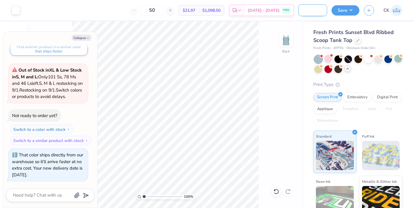
type textarea "x"
type input "ADPi Back to School T"
type textarea "x"
type input "ADPi Back to School Ta"
type textarea "x"
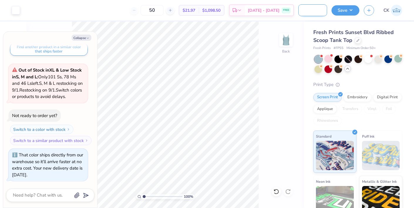
type input "ADPi Back to School Tan"
type textarea "x"
type input "ADPi Back to School Tank"
type textarea "x"
type input "ADPi Back to School Tank"
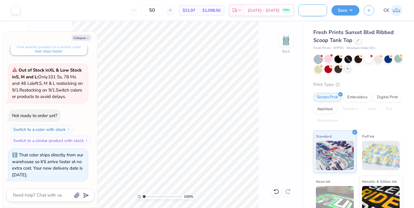
type textarea "x"
type input "ADPi Back to School Tank ("
type textarea "x"
type input "ADPi Back to School Tank (C"
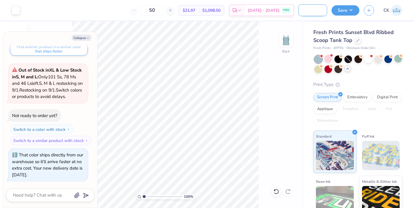
type textarea "x"
type input "ADPi Back to School Tank (Cu"
type textarea "x"
type input "ADPi Back to School Tank (Cur"
type textarea "x"
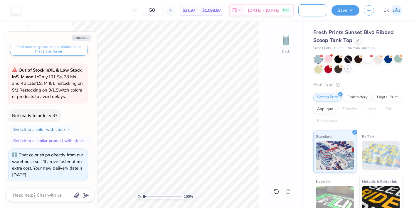
type input "ADPi Back to School Tank (Curs"
type textarea "x"
type input "ADPi Back to School Tank (Cursi"
type textarea "x"
type input "ADPi Back to School Tank (Cursiv"
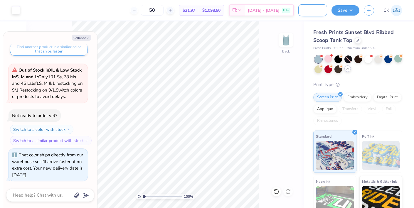
type textarea "x"
type input "ADPi Back to School Tank (Cursive"
type textarea "x"
type input "ADPi Back to School Tank (Cursive)"
type textarea "x"
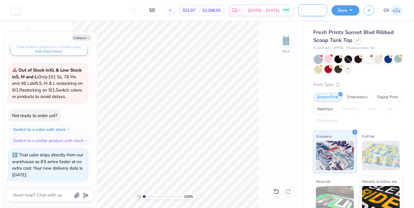
scroll to position [0, 58]
type input "ADPi Back to School Tank (Cursive)"
click at [351, 11] on button "Save" at bounding box center [345, 9] width 28 height 10
type textarea "x"
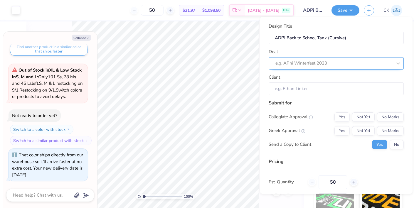
click at [333, 65] on div at bounding box center [333, 63] width 117 height 8
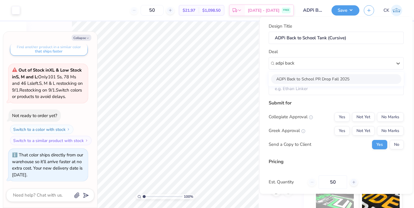
click at [319, 82] on div "ADPi Back to School PR Drop Fall 2025" at bounding box center [336, 79] width 130 height 10
type input "adpi back"
type textarea "x"
type input "Abby Peska"
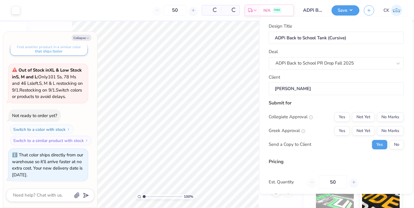
type input "$31.59"
click at [394, 147] on button "No" at bounding box center [397, 144] width 14 height 9
type textarea "x"
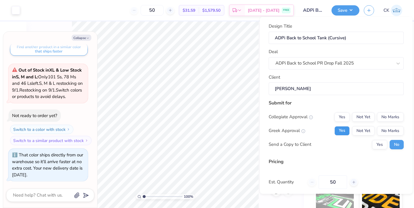
click at [346, 134] on button "Yes" at bounding box center [341, 130] width 15 height 9
click at [406, 109] on div "Design Title ADPi Back to School Tank (Cursive) Deal ADPi Back to School PR Dro…" at bounding box center [336, 105] width 153 height 177
click at [392, 120] on button "No Marks" at bounding box center [390, 116] width 27 height 9
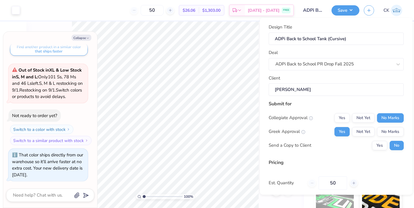
scroll to position [47, 0]
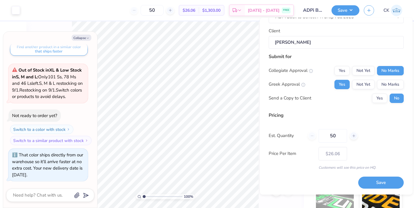
click at [372, 175] on div "Save" at bounding box center [381, 179] width 46 height 18
click at [372, 185] on button "Save" at bounding box center [381, 183] width 46 height 12
type input "$26.06"
type textarea "x"
type input "$21.97"
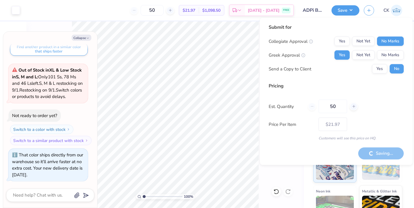
type textarea "x"
type input "$26.06"
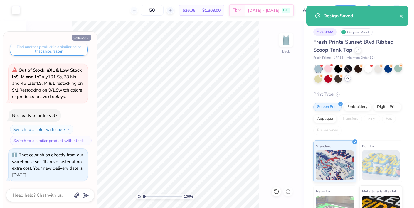
click at [90, 39] on button "Collapse" at bounding box center [82, 38] width 20 height 6
type textarea "x"
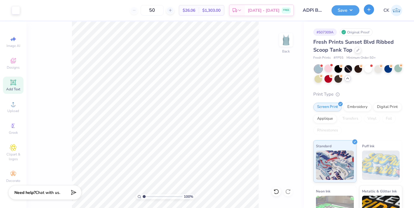
click at [370, 9] on icon "button" at bounding box center [368, 9] width 5 height 5
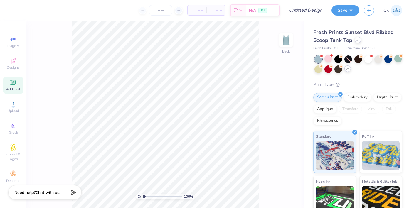
click at [359, 40] on div at bounding box center [358, 40] width 6 height 6
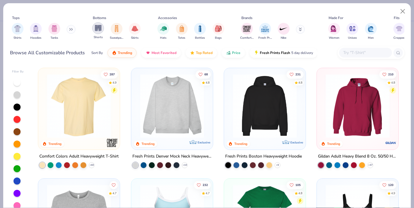
click at [97, 31] on img "filter for Shorts" at bounding box center [98, 28] width 7 height 7
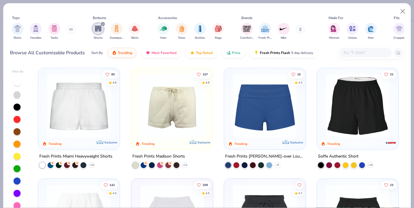
click at [340, 29] on div "Women Unisex Men" at bounding box center [352, 32] width 52 height 22
click at [332, 30] on img "filter for Women" at bounding box center [334, 28] width 7 height 7
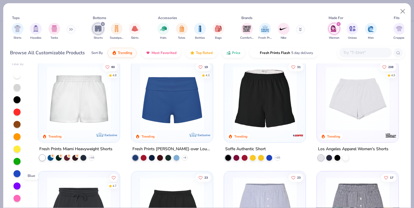
scroll to position [1, 0]
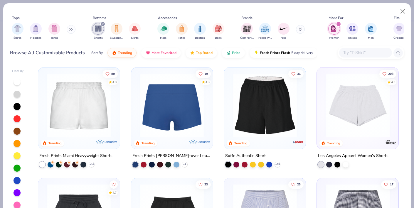
click at [88, 107] on img at bounding box center [79, 105] width 70 height 64
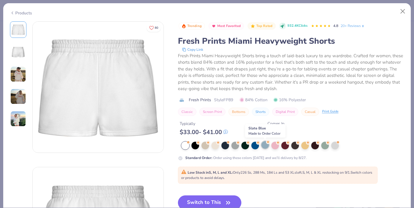
click at [266, 146] on div at bounding box center [265, 145] width 8 height 8
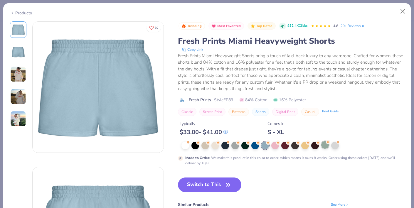
click at [326, 145] on div at bounding box center [325, 145] width 8 height 8
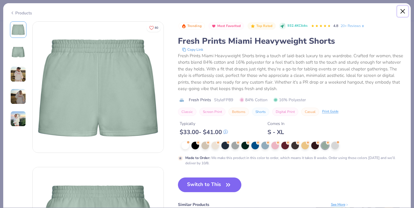
click at [400, 11] on button "Close" at bounding box center [402, 11] width 11 height 11
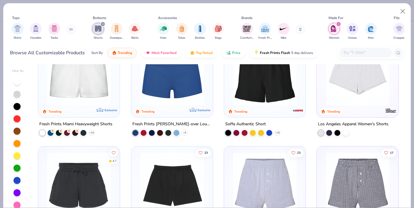
scroll to position [4, 0]
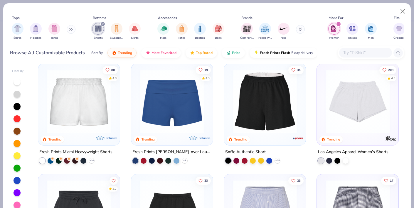
click at [182, 101] on img at bounding box center [172, 102] width 70 height 64
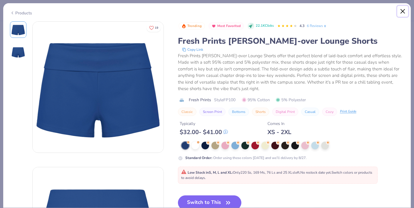
click at [401, 11] on button "Close" at bounding box center [402, 11] width 11 height 11
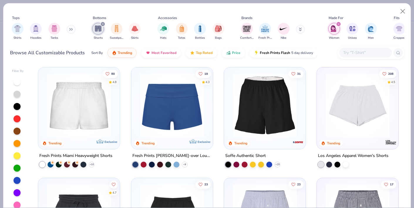
click at [99, 102] on img at bounding box center [79, 105] width 70 height 64
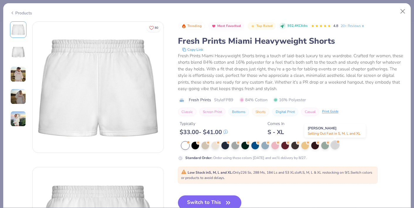
click at [334, 146] on div at bounding box center [335, 145] width 8 height 8
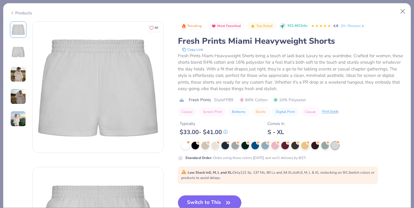
click at [15, 69] on img at bounding box center [18, 74] width 16 height 16
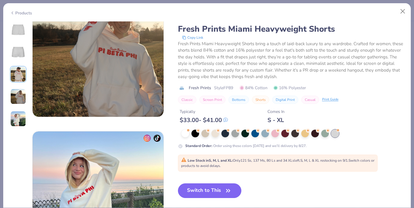
scroll to position [555, 0]
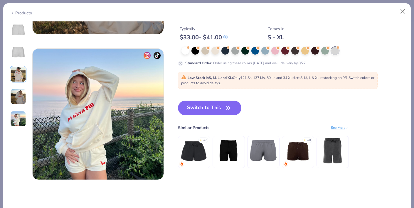
click at [195, 154] on img at bounding box center [194, 151] width 28 height 28
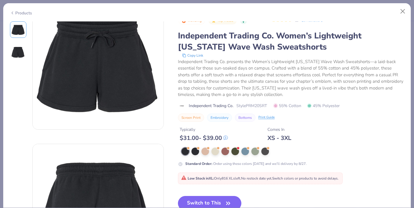
scroll to position [24, 0]
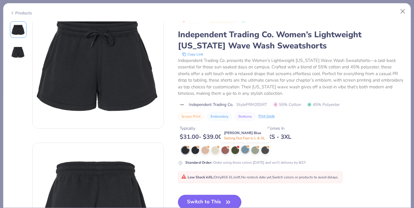
click at [244, 149] on div at bounding box center [245, 150] width 8 height 8
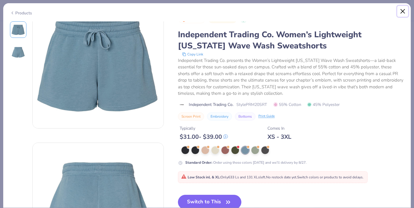
click at [405, 11] on button "Close" at bounding box center [402, 11] width 11 height 11
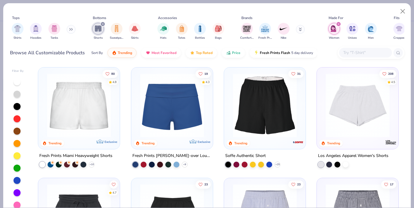
click at [85, 112] on img at bounding box center [79, 105] width 70 height 64
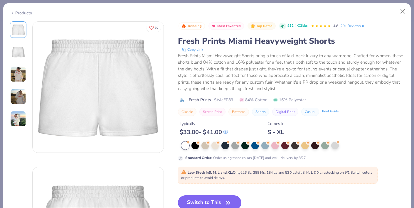
click at [220, 201] on button "Switch to This" at bounding box center [210, 203] width 64 height 15
type input "12"
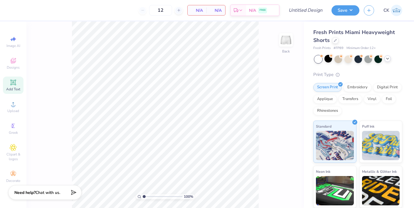
click at [16, 85] on icon at bounding box center [13, 82] width 7 height 7
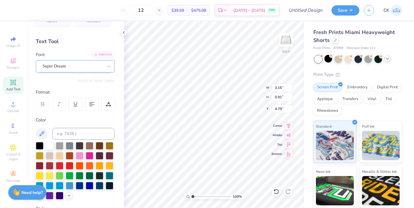
click at [79, 70] on div "Super Dream" at bounding box center [73, 66] width 62 height 9
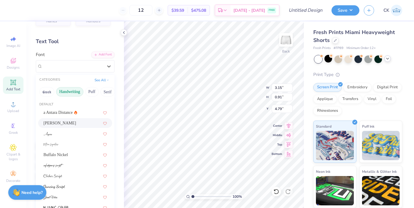
click at [60, 121] on div "Ariana Violeta" at bounding box center [74, 123] width 63 height 6
type input "3.48"
type input "1.11"
type input "4.69"
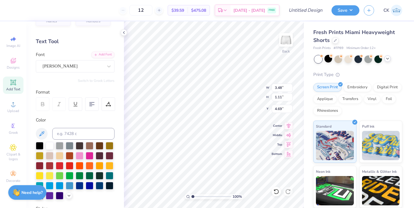
type textarea "ADPi"
click at [69, 146] on div at bounding box center [70, 145] width 8 height 8
click at [69, 193] on icon at bounding box center [69, 195] width 5 height 5
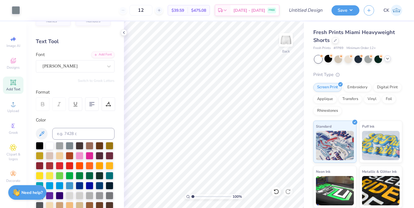
scroll to position [37, 0]
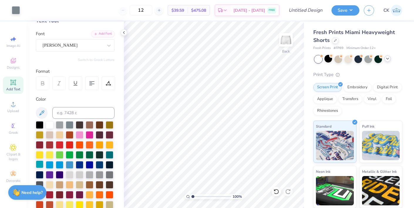
click at [41, 165] on div at bounding box center [40, 165] width 8 height 8
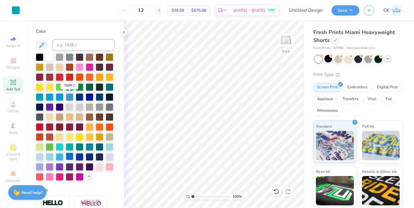
scroll to position [105, 0]
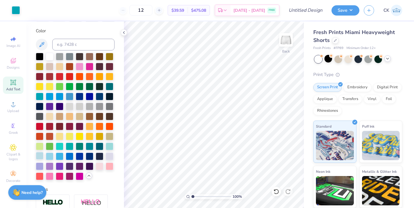
click at [37, 155] on div at bounding box center [40, 156] width 8 height 8
click at [48, 155] on div at bounding box center [50, 156] width 8 height 8
click at [41, 156] on div at bounding box center [40, 156] width 8 height 8
click at [124, 34] on icon at bounding box center [124, 32] width 5 height 5
type input "4.67"
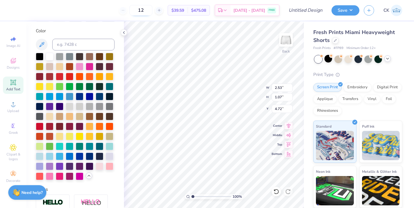
type input "1.96"
type input "7.31"
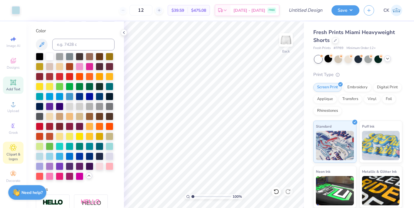
click at [17, 152] on span "Clipart & logos" at bounding box center [13, 156] width 21 height 9
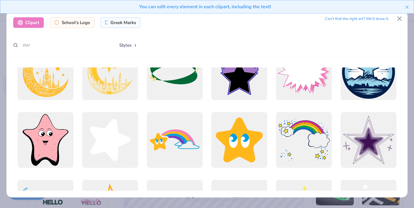
scroll to position [167, 0]
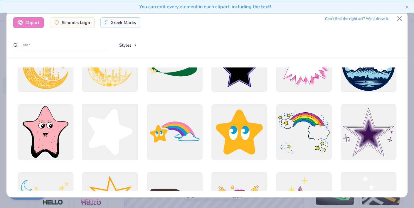
click at [113, 134] on div at bounding box center [110, 131] width 61 height 61
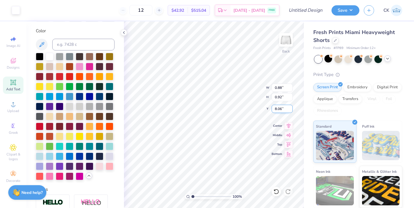
type input "0.88"
type input "0.92"
type input "8.06"
click at [26, 10] on div at bounding box center [26, 10] width 8 height 8
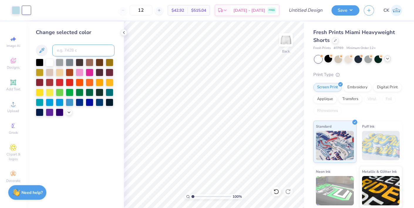
click at [73, 47] on input at bounding box center [83, 51] width 62 height 12
type input "7457"
click at [125, 33] on icon at bounding box center [124, 32] width 5 height 5
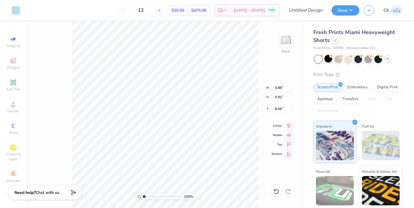
type input "7.83"
type input "4.67"
type input "1.96"
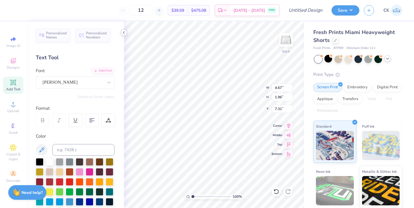
type input "7.50"
click at [123, 33] on polyline at bounding box center [123, 32] width 1 height 2
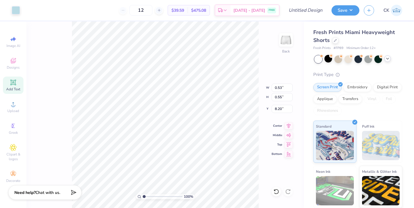
type input "0.53"
type input "0.55"
type input "8.20"
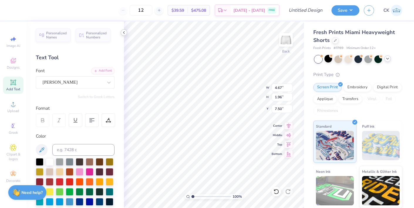
type input "7.49"
click at [289, 156] on div "100 % Back W 0.53 0.53 " H 0.55 0.55 " Y 8.20 8.20 " Center Middle Top Bottom" at bounding box center [214, 114] width 180 height 187
type input "7.93"
click at [304, 187] on div "Fresh Prints Miami Heavyweight Shorts Fresh Prints # FP89 Minimum Order: 12 + P…" at bounding box center [359, 137] width 110 height 232
click at [125, 34] on icon at bounding box center [124, 32] width 5 height 5
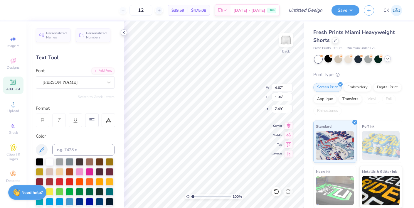
type input "7.22"
click at [286, 156] on div "100 % Back W 0.53 0.53 " H 0.55 0.55 " Y 7.93 7.93 " Center Middle Top Bottom" at bounding box center [214, 114] width 180 height 187
type input "7.49"
click at [123, 34] on icon at bounding box center [124, 32] width 5 height 5
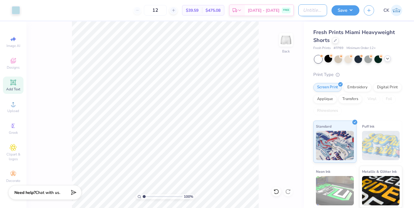
click at [308, 11] on input "Design Title" at bounding box center [312, 10] width 29 height 12
type input "ADPi Back to School Shorts (Cursive)"
click at [345, 5] on button "Save" at bounding box center [345, 9] width 28 height 10
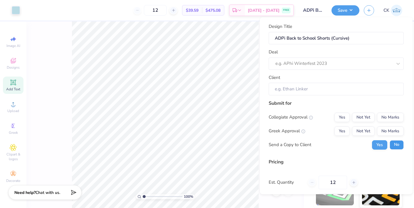
click at [395, 145] on button "No" at bounding box center [397, 144] width 14 height 9
click at [346, 132] on button "Yes" at bounding box center [341, 131] width 15 height 9
click at [387, 118] on button "No Marks" at bounding box center [390, 117] width 27 height 9
type input "$39.59"
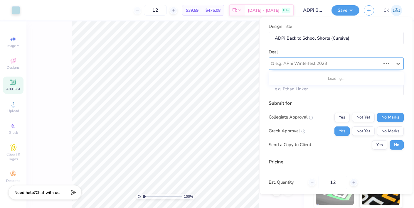
click at [308, 62] on div at bounding box center [327, 64] width 105 height 8
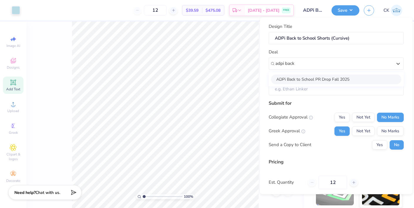
click at [299, 77] on div "ADPi Back to School PR Drop Fall 2025" at bounding box center [336, 80] width 130 height 10
type input "adpi back"
type input "Abby Peska"
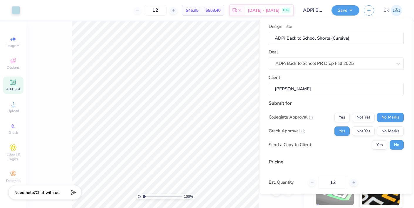
scroll to position [47, 0]
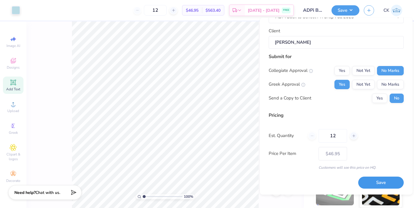
click at [376, 183] on button "Save" at bounding box center [381, 183] width 46 height 12
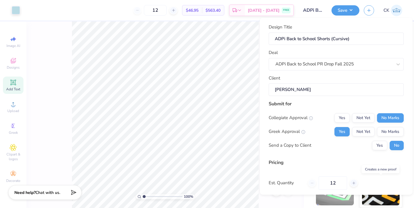
type input "$46.95"
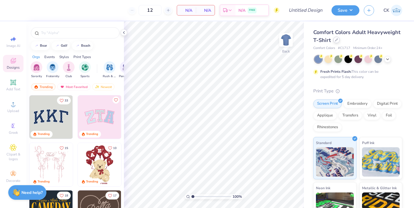
click at [336, 41] on icon at bounding box center [336, 39] width 3 height 3
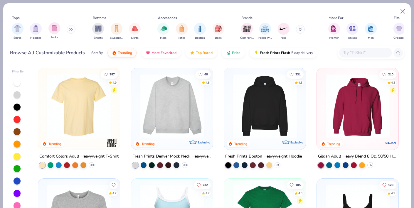
click at [57, 23] on div "Tanks" at bounding box center [54, 30] width 12 height 17
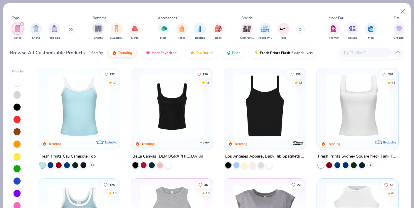
click at [19, 183] on div at bounding box center [17, 181] width 7 height 7
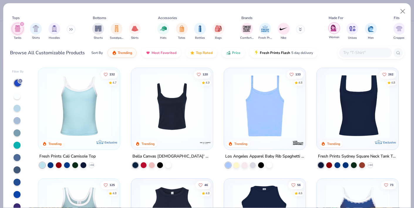
click at [335, 27] on img "filter for Women" at bounding box center [334, 28] width 7 height 7
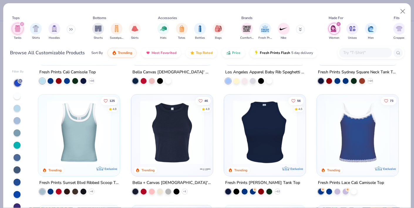
scroll to position [109, 0]
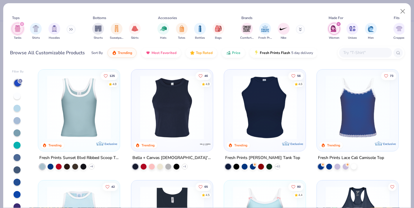
click at [182, 119] on img at bounding box center [172, 107] width 70 height 64
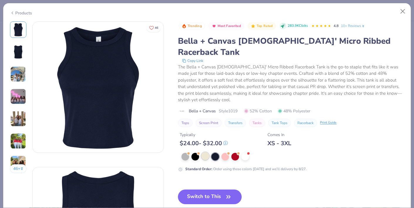
click at [205, 152] on div at bounding box center [205, 156] width 8 height 8
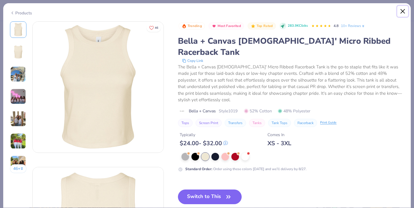
click at [403, 9] on button "Close" at bounding box center [402, 11] width 11 height 11
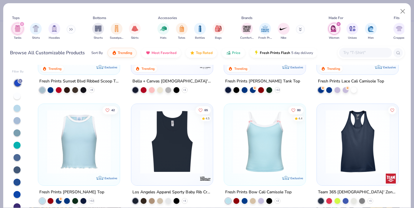
scroll to position [227, 0]
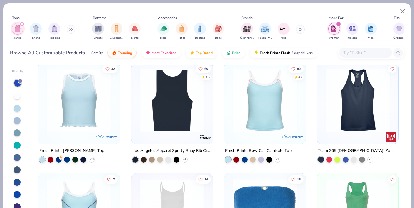
click at [137, 115] on img at bounding box center [102, 100] width 70 height 64
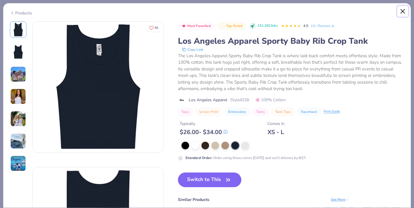
click at [403, 12] on button "Close" at bounding box center [402, 11] width 11 height 11
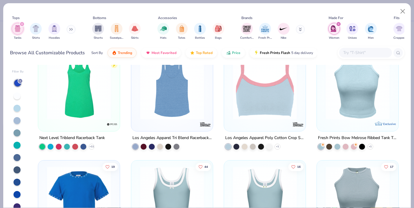
scroll to position [540, 0]
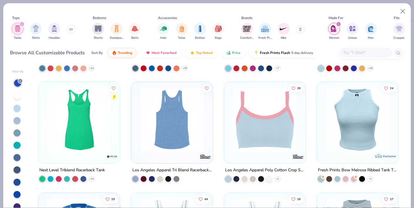
click at [274, 136] on img at bounding box center [265, 120] width 70 height 64
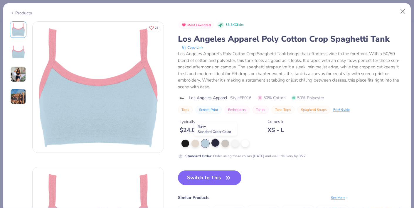
click at [216, 143] on div at bounding box center [215, 143] width 8 height 8
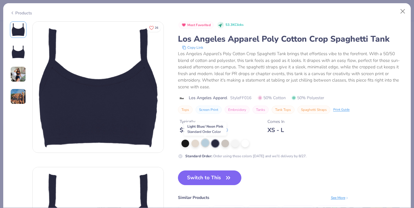
click at [205, 145] on div at bounding box center [205, 143] width 8 height 8
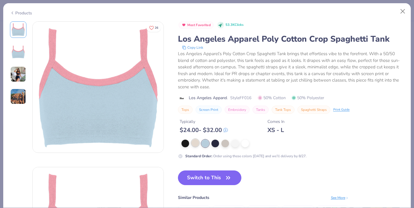
click at [196, 145] on div at bounding box center [195, 143] width 8 height 8
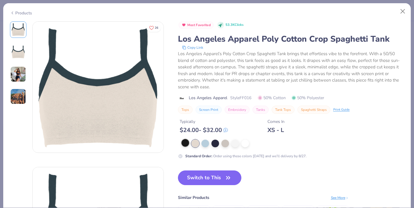
click at [183, 144] on div at bounding box center [185, 143] width 8 height 8
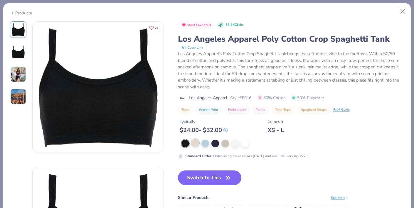
click at [196, 143] on div at bounding box center [195, 143] width 8 height 8
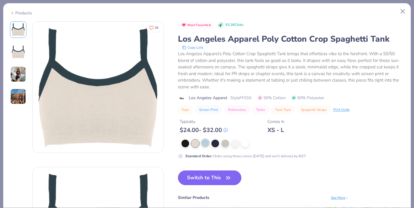
click at [204, 143] on div at bounding box center [205, 143] width 8 height 8
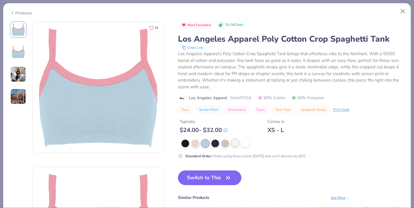
click at [233, 145] on div at bounding box center [235, 143] width 8 height 8
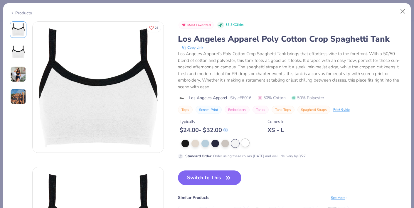
click at [247, 144] on div at bounding box center [245, 143] width 8 height 8
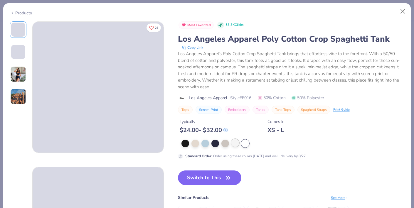
click at [234, 145] on div at bounding box center [235, 143] width 8 height 8
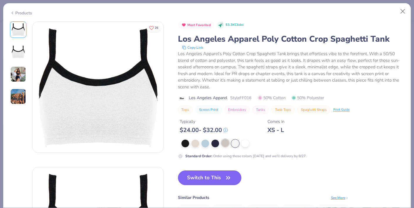
click at [222, 144] on div at bounding box center [225, 143] width 8 height 8
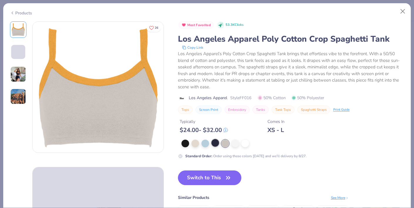
click at [215, 145] on div at bounding box center [215, 143] width 8 height 8
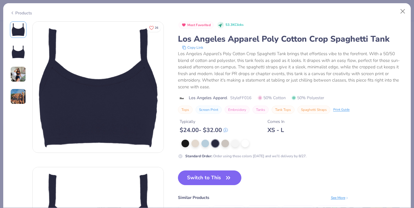
click at [201, 145] on div at bounding box center [292, 144] width 223 height 8
click at [205, 144] on div at bounding box center [205, 143] width 8 height 8
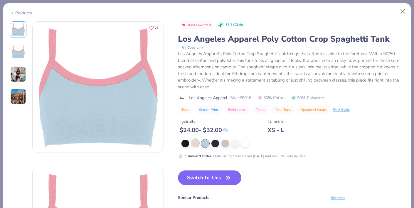
click at [194, 144] on div at bounding box center [195, 143] width 8 height 8
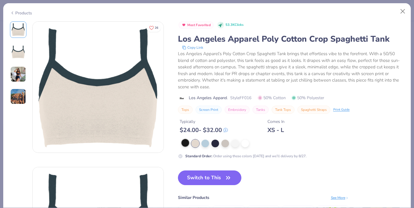
click at [185, 145] on div at bounding box center [185, 143] width 8 height 8
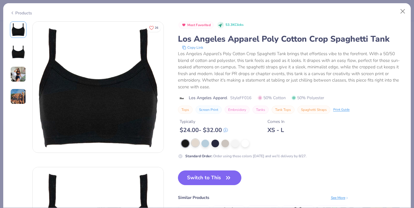
click at [195, 143] on div at bounding box center [195, 143] width 8 height 8
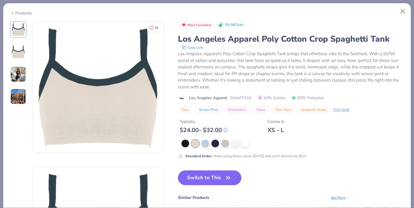
click at [230, 179] on icon "button" at bounding box center [228, 178] width 8 height 8
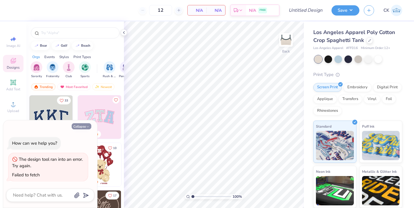
click at [82, 127] on button "Collapse" at bounding box center [82, 126] width 20 height 6
type textarea "x"
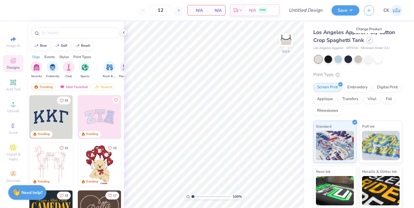
click at [370, 40] on div at bounding box center [369, 40] width 6 height 6
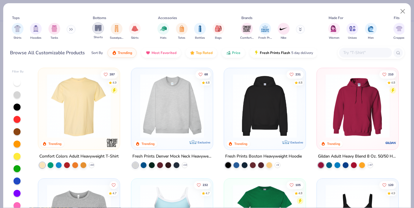
click at [93, 27] on div "filter for Shorts" at bounding box center [98, 28] width 12 height 12
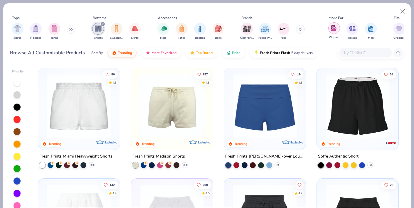
click at [337, 33] on div "filter for Women" at bounding box center [334, 28] width 12 height 12
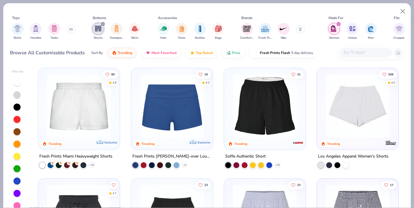
click at [301, 29] on icon at bounding box center [300, 28] width 2 height 1
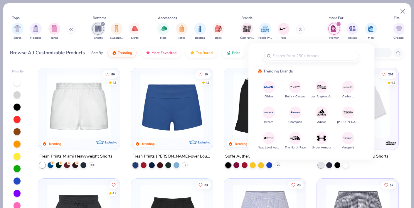
click at [321, 88] on img at bounding box center [321, 87] width 10 height 10
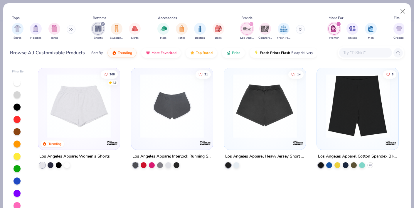
click at [213, 122] on div "21" at bounding box center [172, 109] width 82 height 82
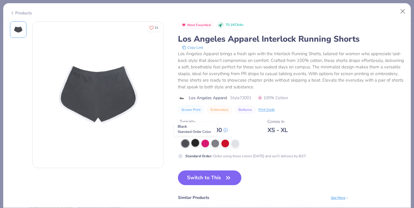
click at [192, 143] on div at bounding box center [195, 143] width 8 height 8
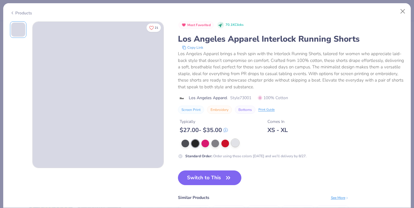
click at [233, 144] on div at bounding box center [235, 143] width 8 height 8
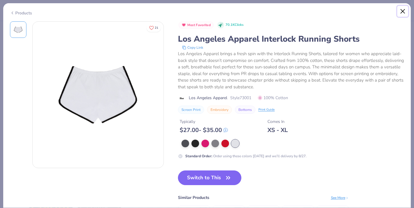
click at [402, 10] on button "Close" at bounding box center [402, 11] width 11 height 11
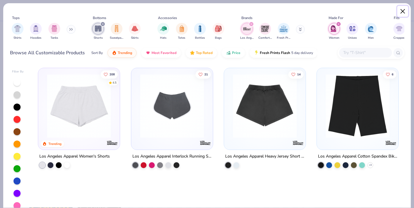
click at [402, 10] on button "Close" at bounding box center [402, 11] width 11 height 11
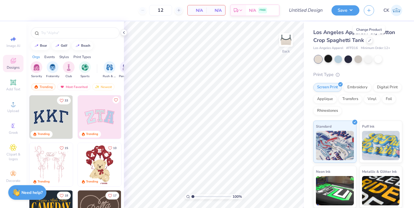
click at [327, 55] on div at bounding box center [328, 59] width 8 height 8
click at [328, 58] on div at bounding box center [328, 59] width 8 height 8
click at [339, 58] on div at bounding box center [338, 59] width 8 height 8
click at [372, 40] on div at bounding box center [369, 40] width 6 height 6
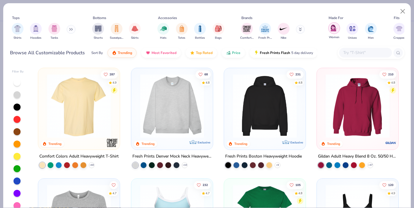
click at [336, 28] on img "filter for Women" at bounding box center [334, 28] width 7 height 7
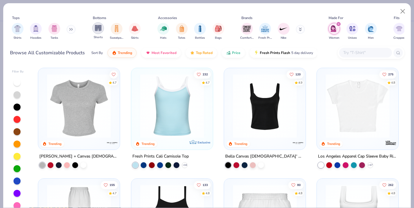
click at [99, 31] on img "filter for Shorts" at bounding box center [98, 28] width 7 height 7
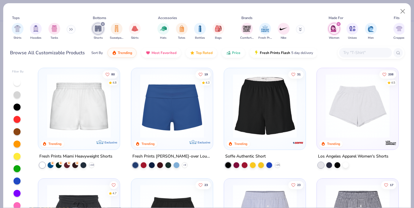
click at [84, 107] on img at bounding box center [79, 106] width 70 height 64
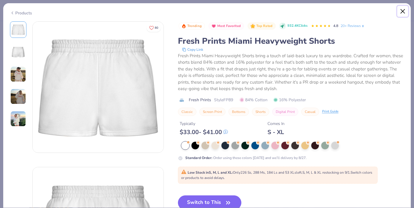
click at [403, 11] on button "Close" at bounding box center [402, 11] width 11 height 11
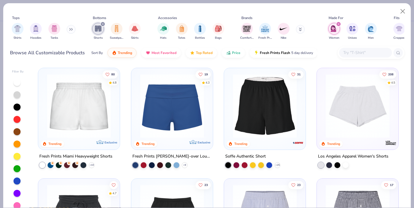
click at [18, 181] on div at bounding box center [17, 181] width 7 height 7
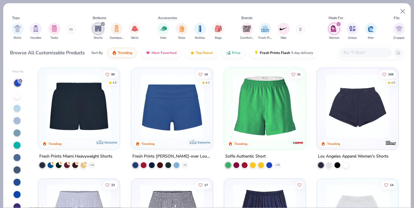
click at [17, 109] on div at bounding box center [17, 108] width 7 height 7
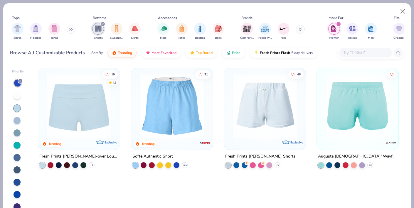
click at [264, 124] on img at bounding box center [265, 106] width 70 height 64
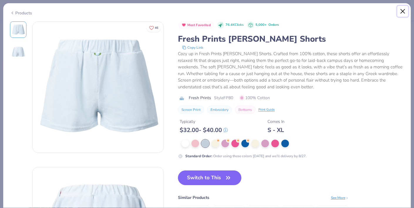
click at [402, 11] on button "Close" at bounding box center [402, 11] width 11 height 11
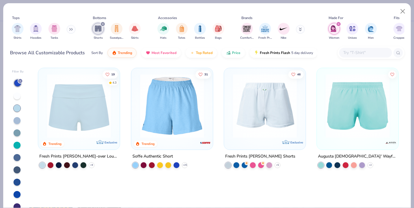
click at [85, 127] on img at bounding box center [79, 106] width 70 height 64
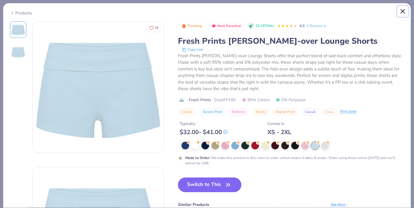
click at [402, 8] on button "Close" at bounding box center [402, 11] width 11 height 11
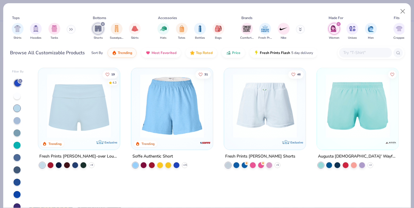
click at [186, 122] on img at bounding box center [172, 106] width 70 height 64
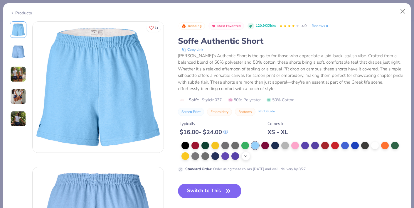
click at [245, 155] on icon at bounding box center [245, 156] width 5 height 5
click at [404, 13] on button "Close" at bounding box center [402, 11] width 11 height 11
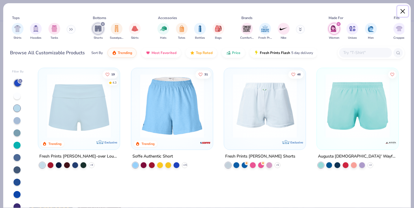
click at [404, 13] on button "Close" at bounding box center [402, 11] width 11 height 11
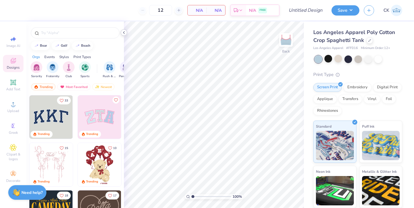
click at [123, 33] on icon at bounding box center [124, 32] width 5 height 5
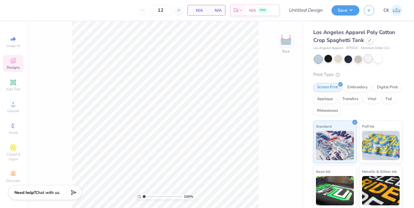
click at [370, 60] on div at bounding box center [368, 59] width 8 height 8
click at [348, 60] on div at bounding box center [348, 59] width 8 height 8
click at [354, 49] on span "# FF016" at bounding box center [352, 48] width 12 height 5
copy span "FF016"
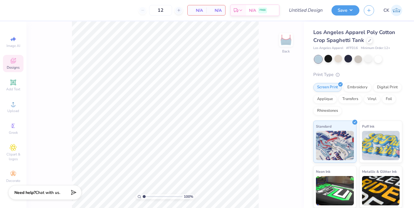
click at [282, 63] on div "100 % Back" at bounding box center [164, 114] width 277 height 187
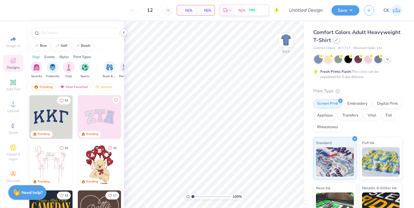
click at [337, 42] on div at bounding box center [336, 40] width 6 height 6
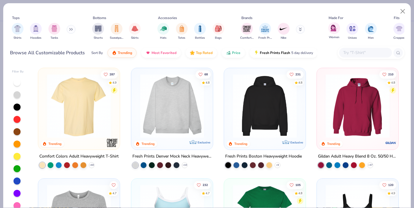
click at [339, 33] on div "Women" at bounding box center [334, 30] width 12 height 17
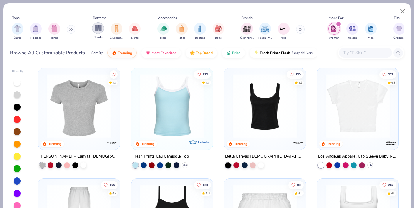
click at [95, 29] on img "filter for Shorts" at bounding box center [98, 28] width 7 height 7
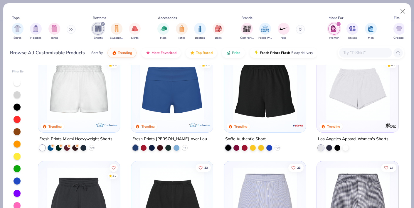
scroll to position [21, 0]
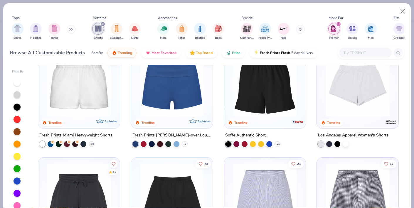
click at [260, 101] on img at bounding box center [265, 85] width 70 height 64
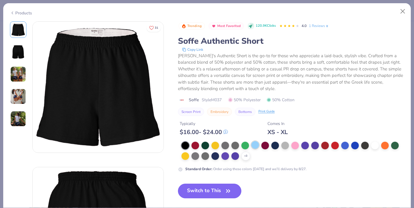
click at [254, 146] on div at bounding box center [255, 145] width 8 height 8
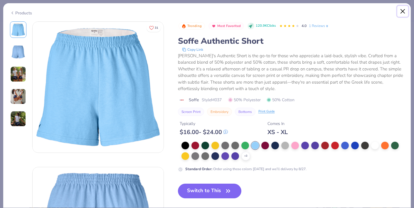
click at [405, 14] on button "Close" at bounding box center [402, 11] width 11 height 11
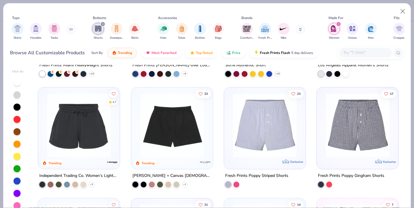
scroll to position [113, 0]
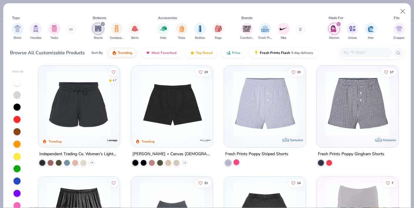
click at [238, 164] on div at bounding box center [236, 162] width 6 height 6
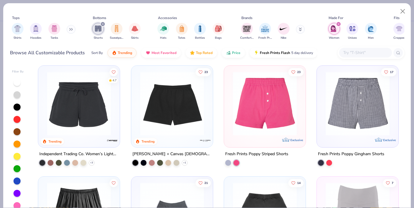
click at [90, 116] on img at bounding box center [79, 104] width 70 height 64
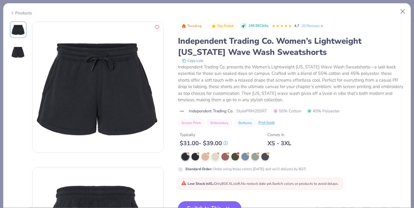
click at [405, 5] on div "Products" at bounding box center [206, 10] width 407 height 15
click at [403, 11] on button "Close" at bounding box center [402, 11] width 11 height 11
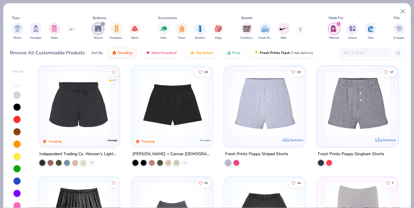
scroll to position [224, 0]
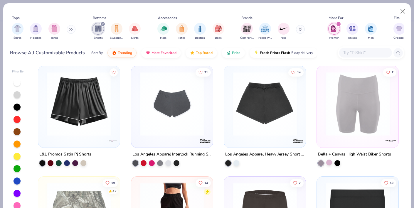
click at [331, 161] on div at bounding box center [329, 163] width 6 height 6
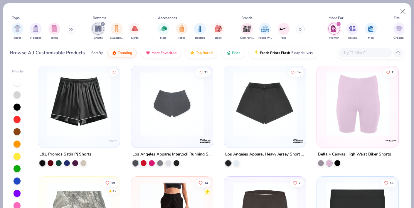
click at [343, 162] on div "Bella + Canvas High Waist Biker Shorts" at bounding box center [357, 158] width 82 height 15
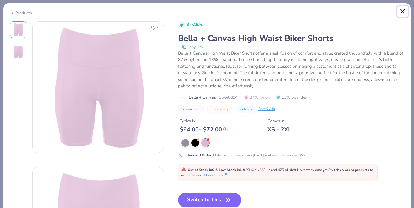
click at [402, 11] on button "Close" at bounding box center [402, 11] width 11 height 11
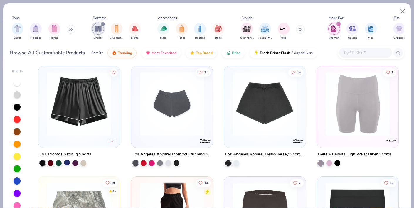
click at [67, 162] on div at bounding box center [67, 163] width 6 height 6
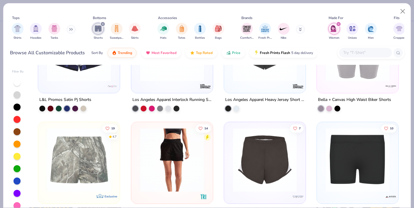
scroll to position [337, 0]
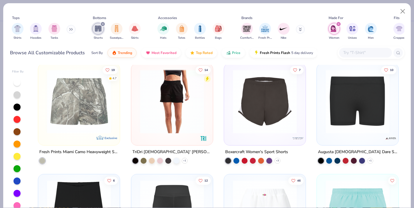
click at [353, 112] on img at bounding box center [358, 102] width 70 height 64
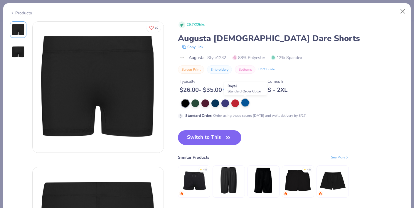
click at [245, 104] on div at bounding box center [245, 103] width 8 height 8
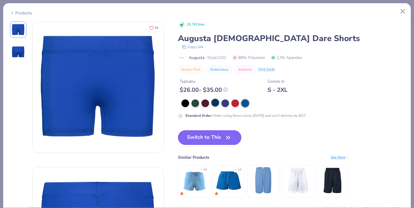
click at [219, 104] on div at bounding box center [215, 103] width 8 height 8
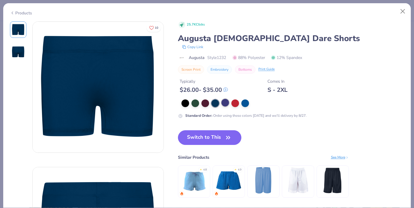
click at [225, 103] on div at bounding box center [225, 103] width 8 height 8
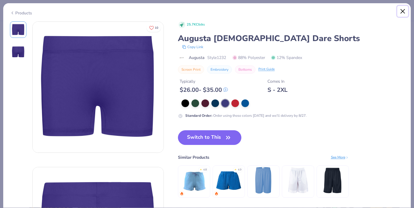
click at [404, 13] on button "Close" at bounding box center [402, 11] width 11 height 11
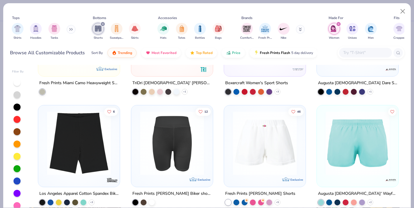
scroll to position [7, 0]
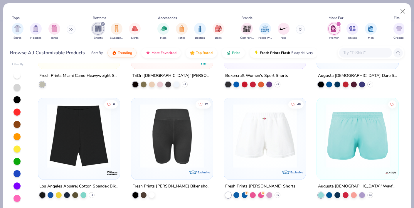
click at [80, 162] on img at bounding box center [79, 136] width 70 height 64
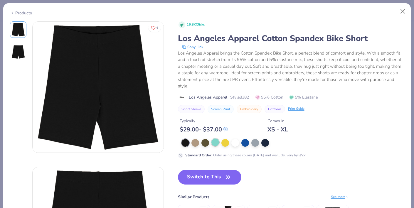
click at [215, 142] on div at bounding box center [215, 143] width 8 height 8
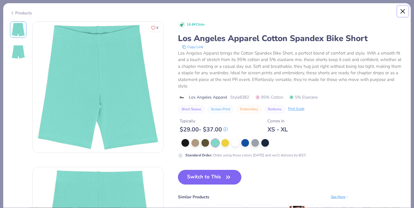
click at [402, 11] on button "Close" at bounding box center [402, 11] width 11 height 11
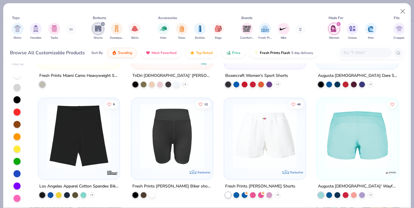
click at [360, 145] on img at bounding box center [358, 136] width 70 height 64
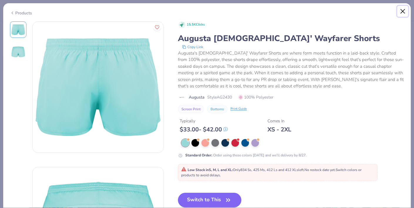
click at [402, 12] on button "Close" at bounding box center [402, 11] width 11 height 11
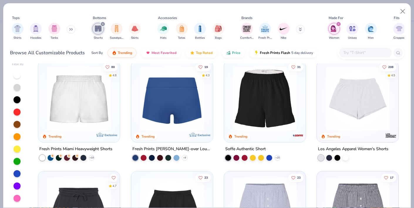
click at [267, 95] on img at bounding box center [265, 99] width 70 height 64
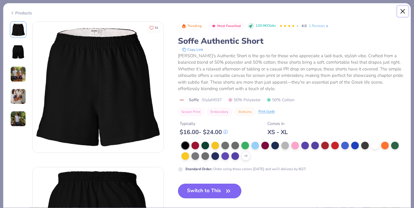
click at [400, 10] on button "Close" at bounding box center [402, 11] width 11 height 11
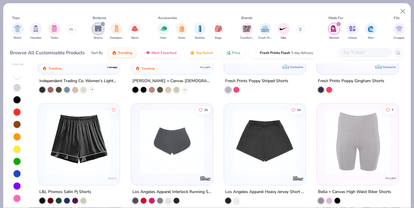
scroll to position [194, 0]
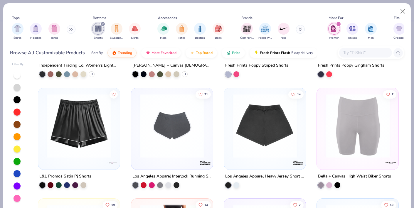
click at [191, 137] on img at bounding box center [172, 126] width 70 height 64
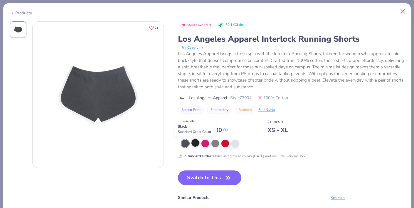
click at [197, 145] on div at bounding box center [195, 143] width 8 height 8
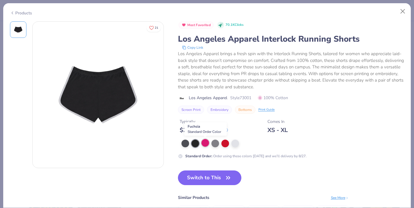
click at [205, 144] on div at bounding box center [205, 143] width 8 height 8
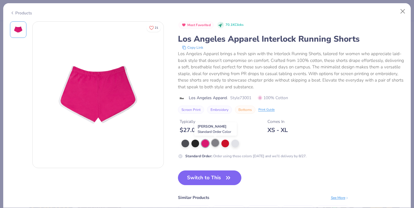
click at [213, 144] on div at bounding box center [215, 143] width 8 height 8
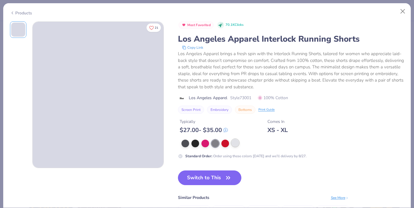
click at [233, 143] on div at bounding box center [235, 143] width 8 height 8
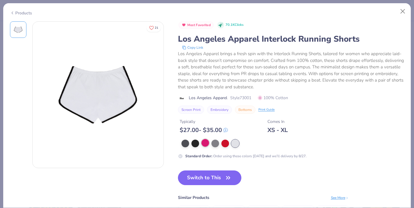
click at [205, 143] on div at bounding box center [205, 143] width 8 height 8
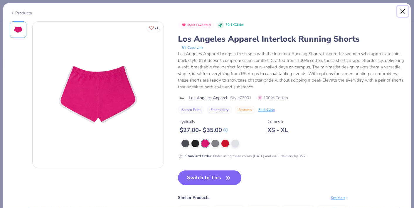
click at [403, 12] on button "Close" at bounding box center [402, 11] width 11 height 11
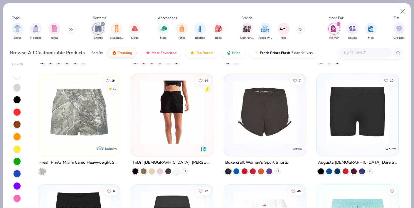
scroll to position [319, 0]
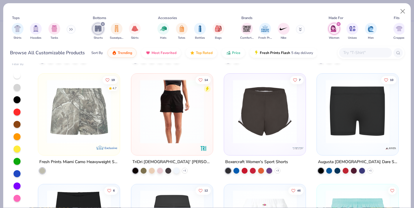
click at [275, 119] on img at bounding box center [265, 112] width 70 height 64
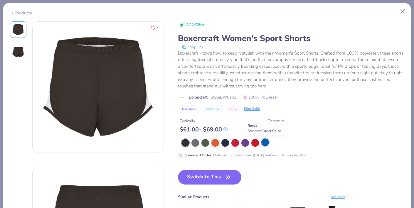
click at [265, 144] on div at bounding box center [265, 143] width 8 height 8
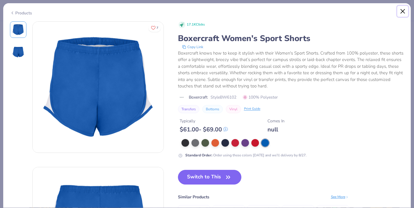
click at [400, 11] on button "Close" at bounding box center [402, 11] width 11 height 11
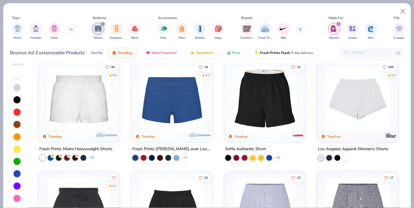
click at [73, 102] on img at bounding box center [79, 99] width 70 height 64
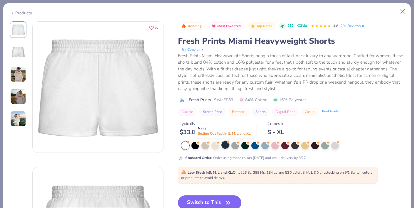
click at [224, 146] on div at bounding box center [225, 145] width 8 height 8
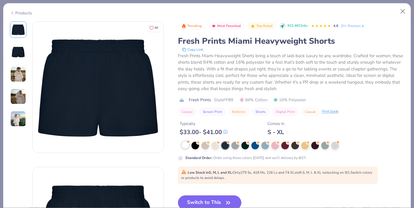
click at [188, 145] on div at bounding box center [185, 145] width 8 height 8
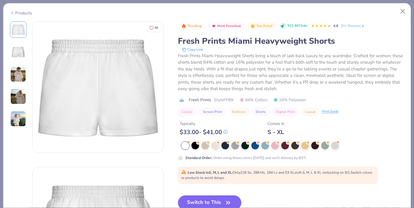
click at [230, 100] on span "Style FP89" at bounding box center [223, 100] width 19 height 6
click at [402, 12] on button "Close" at bounding box center [402, 11] width 11 height 11
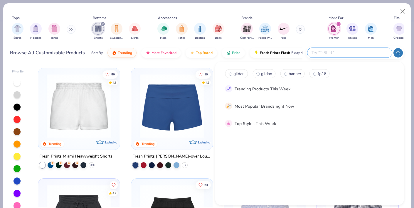
click at [357, 51] on input "text" at bounding box center [349, 52] width 77 height 7
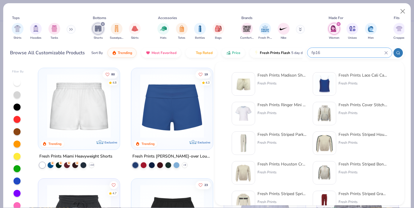
type input "fp16"
click at [248, 82] on img at bounding box center [243, 84] width 18 height 18
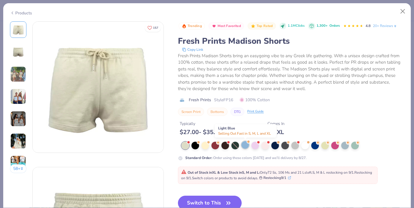
click at [243, 146] on div at bounding box center [245, 145] width 8 height 8
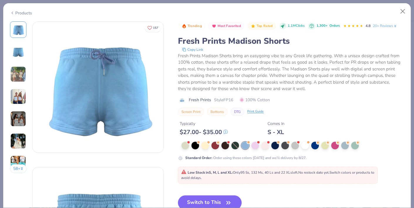
click at [229, 98] on span "Style FP16" at bounding box center [223, 100] width 19 height 6
copy span "FP16"
click at [277, 144] on div at bounding box center [275, 145] width 8 height 8
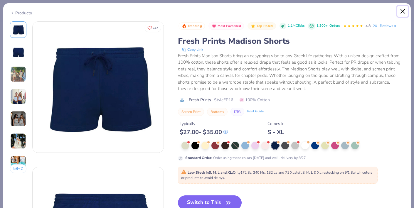
click at [405, 12] on button "Close" at bounding box center [402, 11] width 11 height 11
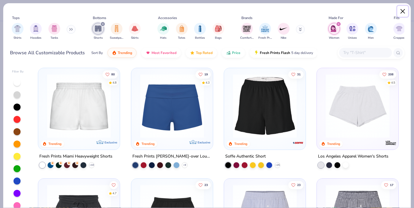
click at [402, 8] on button "Close" at bounding box center [402, 11] width 11 height 11
